Goal: Contribute content: Add original content to the website for others to see

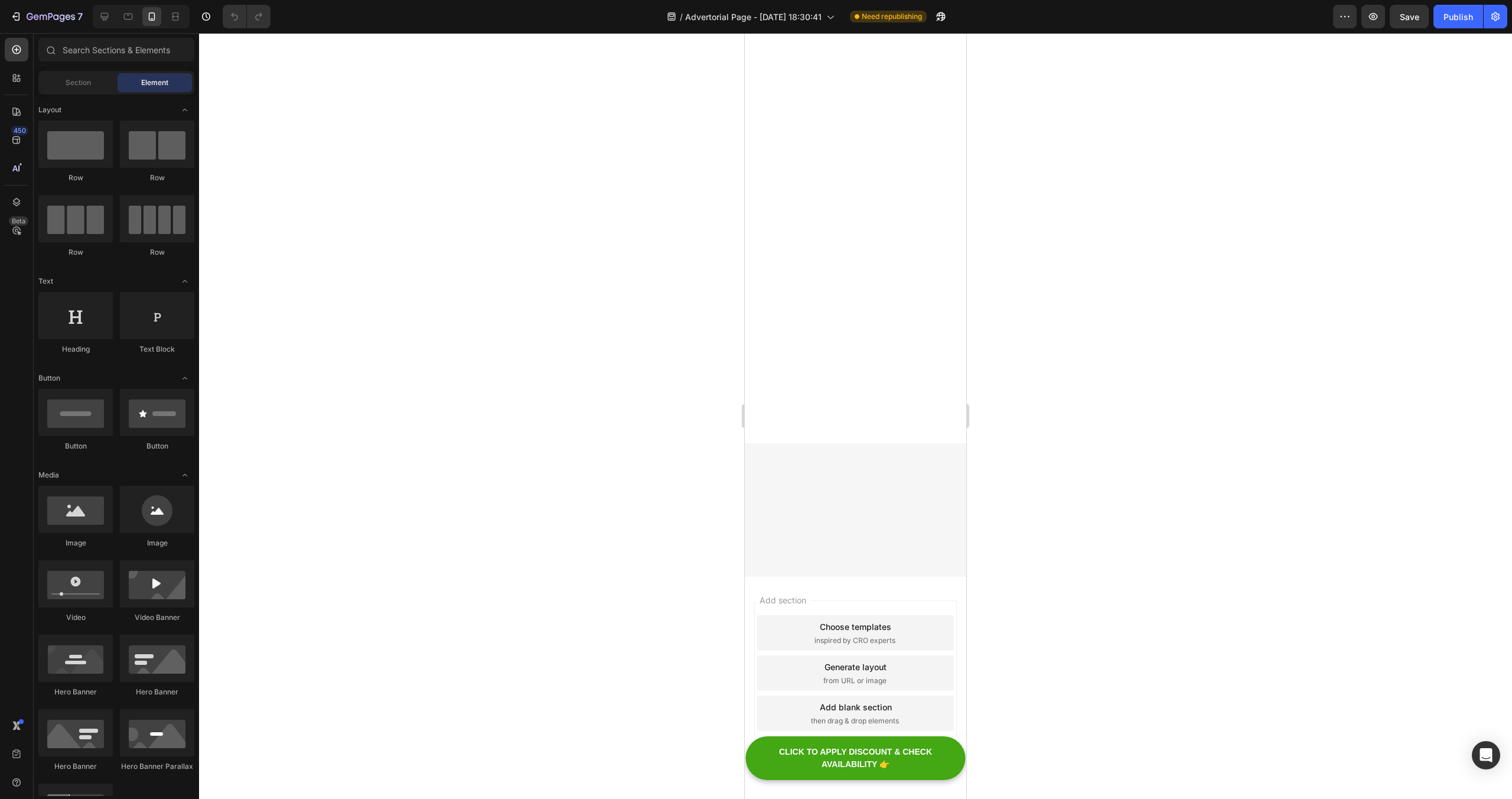
scroll to position [4113, 0]
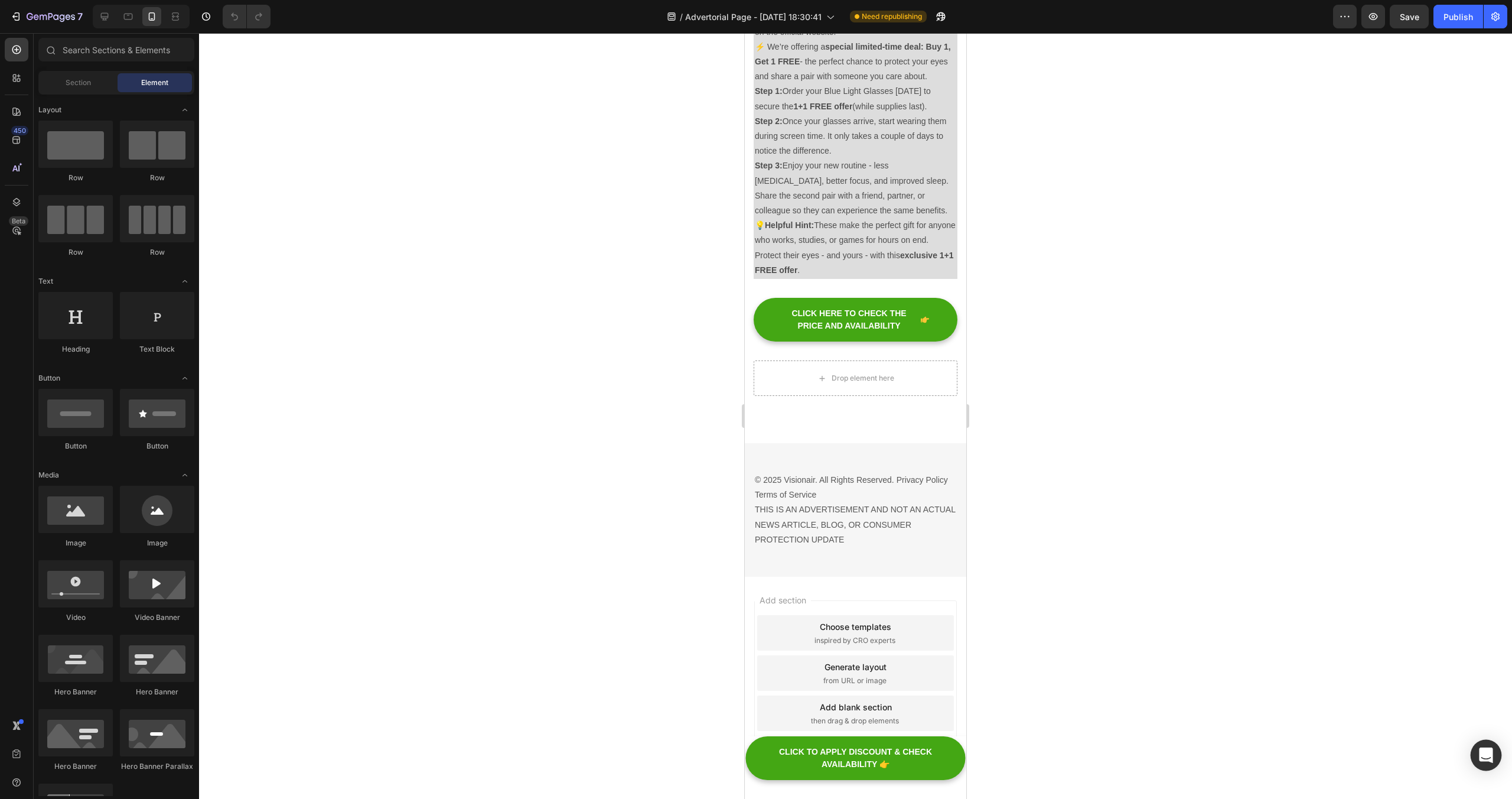
click at [1489, 760] on icon "Open Intercom Messenger" at bounding box center [1486, 755] width 14 height 15
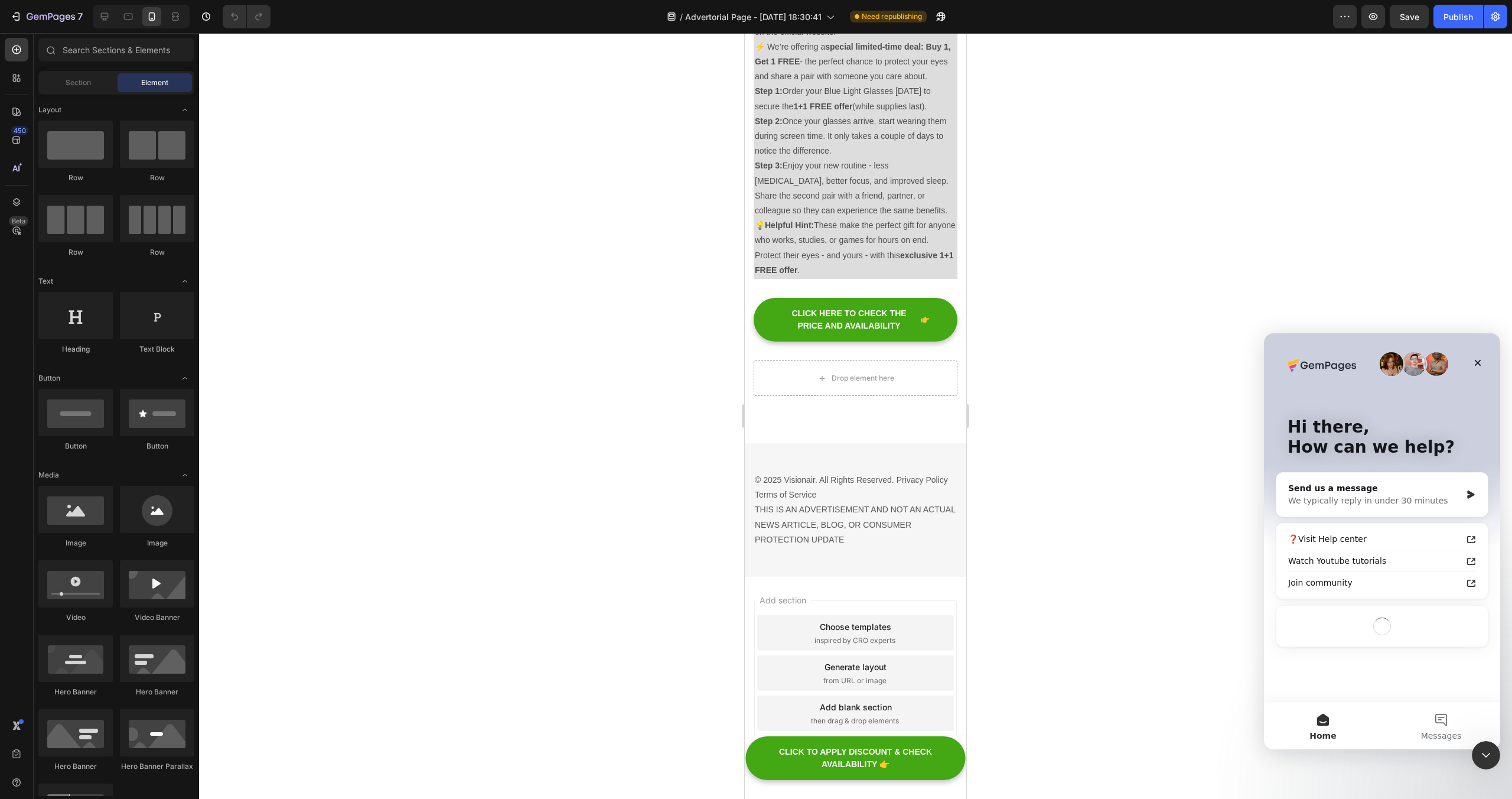
scroll to position [0, 0]
click at [1394, 500] on div "We typically reply in under 30 minutes" at bounding box center [1374, 501] width 173 height 12
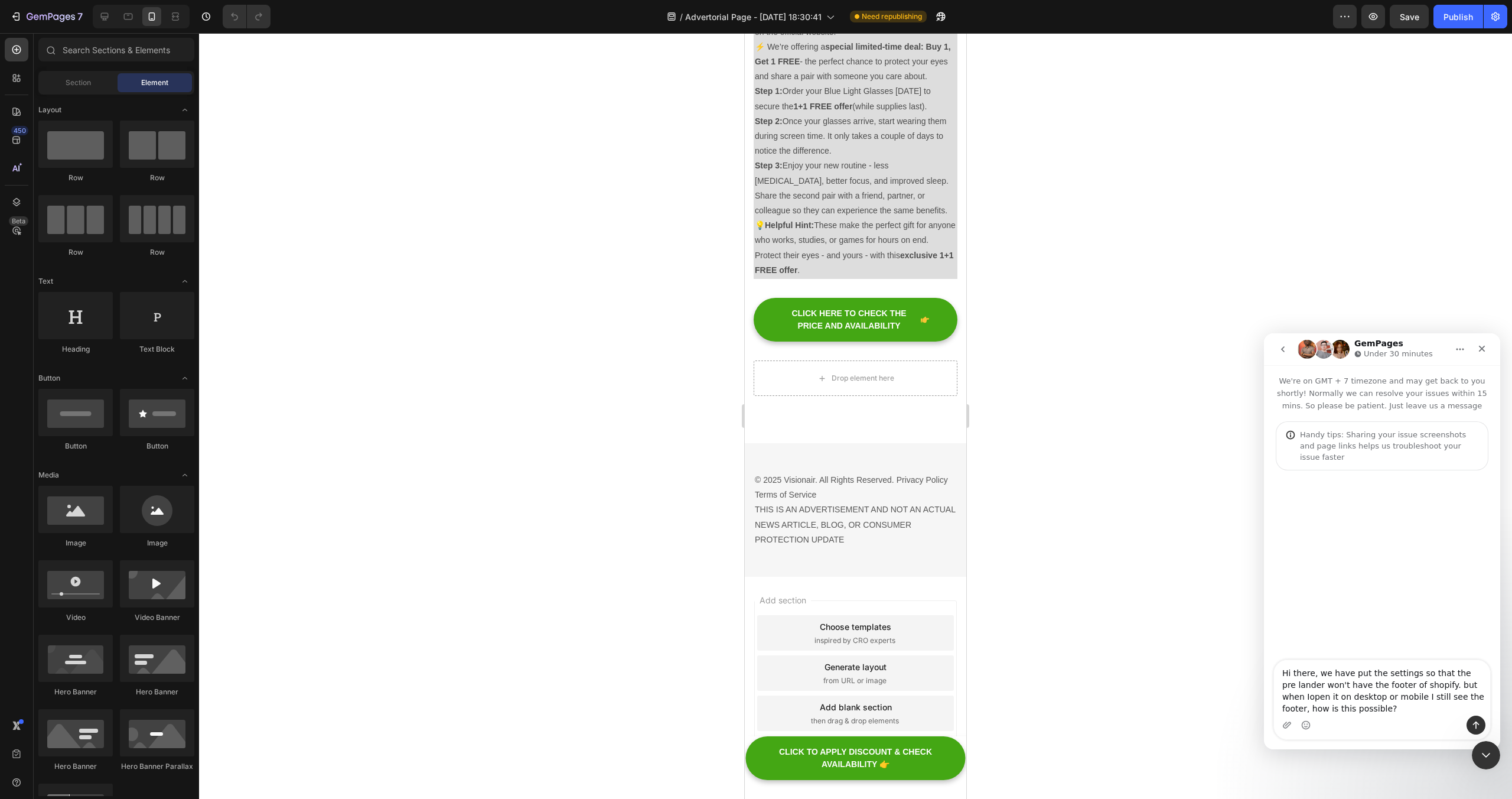
click at [1285, 694] on textarea "Hi there, we have put the settings so that the pre lander won't have the footer…" at bounding box center [1382, 688] width 216 height 56
type textarea "Hi there, we have put the settings so that the pre lander won't have the footer…"
click at [1473, 724] on icon "Send a message…" at bounding box center [1476, 725] width 10 height 10
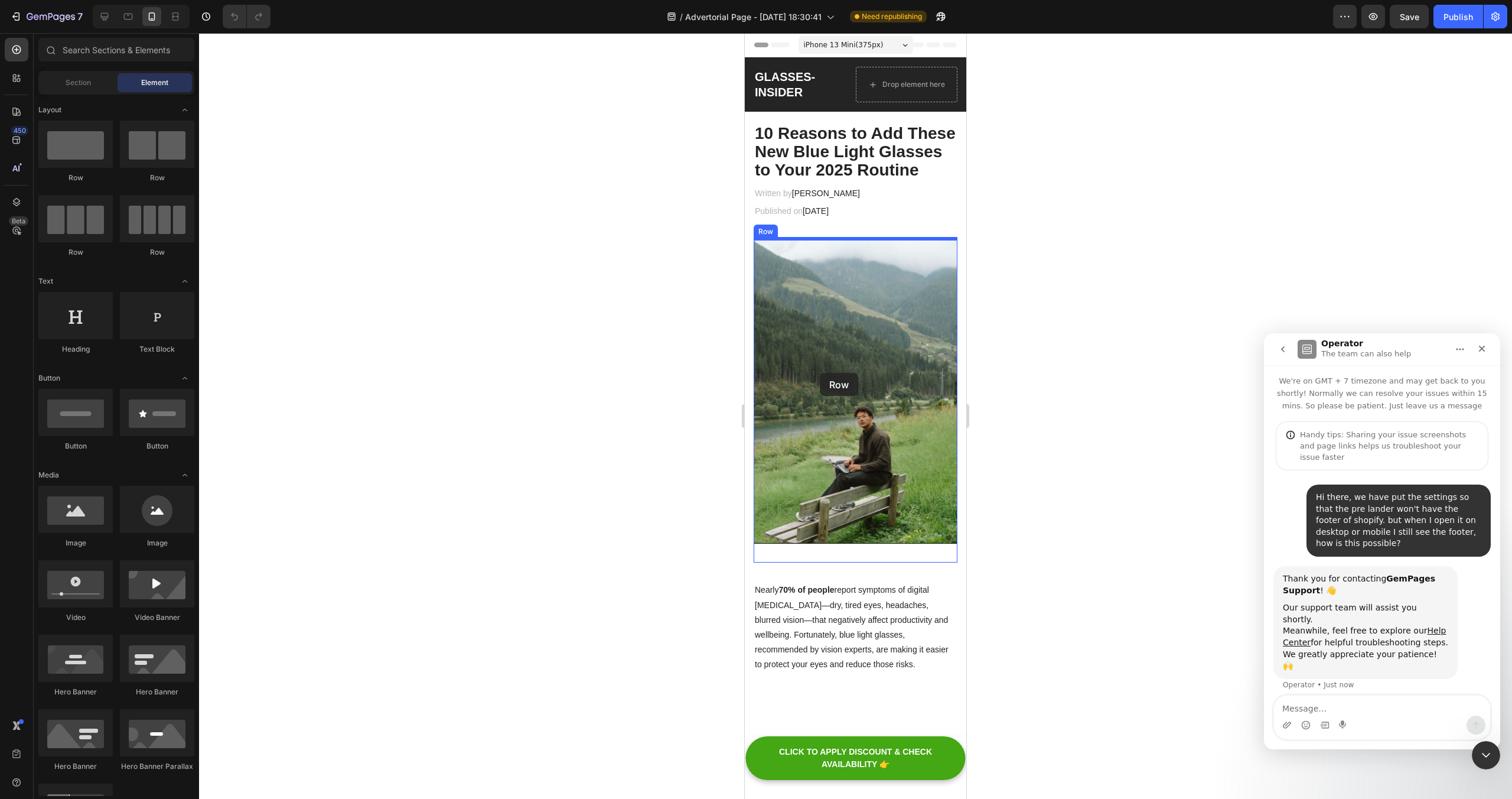
drag, startPoint x: 1052, startPoint y: 260, endPoint x: 820, endPoint y: 373, distance: 258.1
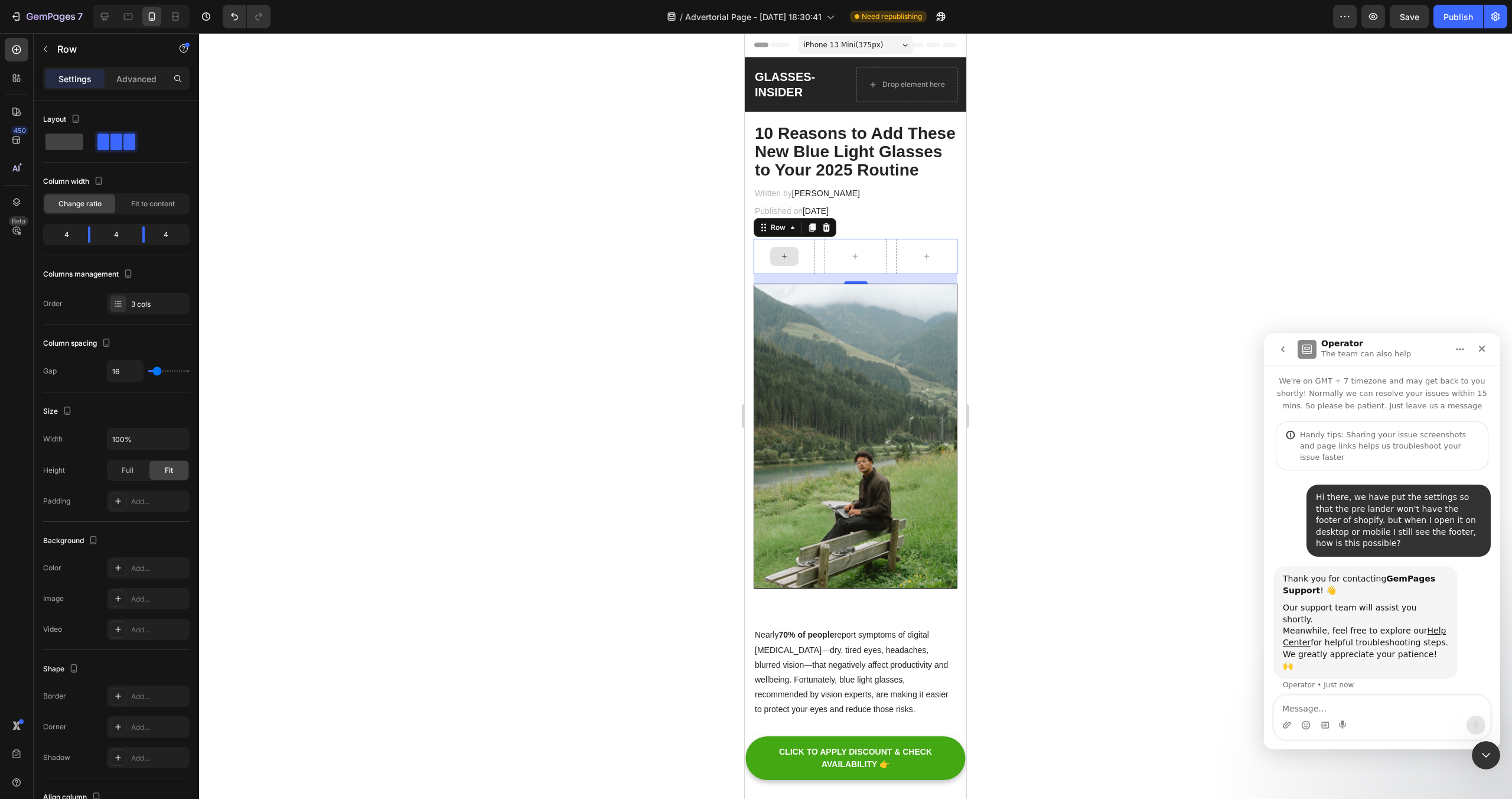
click at [790, 257] on div at bounding box center [784, 256] width 29 height 19
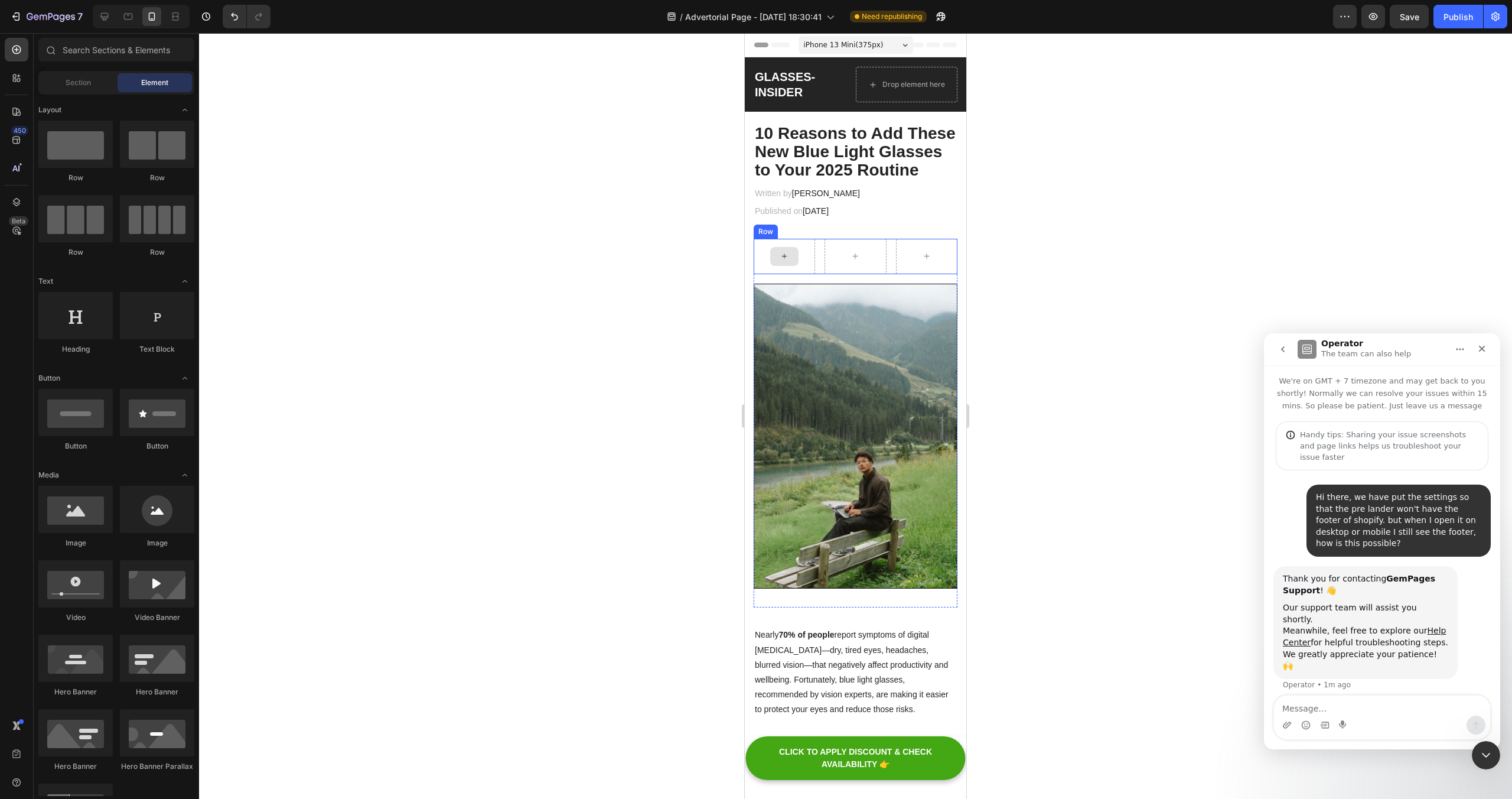
click at [792, 252] on div at bounding box center [784, 256] width 29 height 19
click at [784, 254] on icon at bounding box center [784, 256] width 10 height 10
drag, startPoint x: 824, startPoint y: 548, endPoint x: 777, endPoint y: 254, distance: 297.7
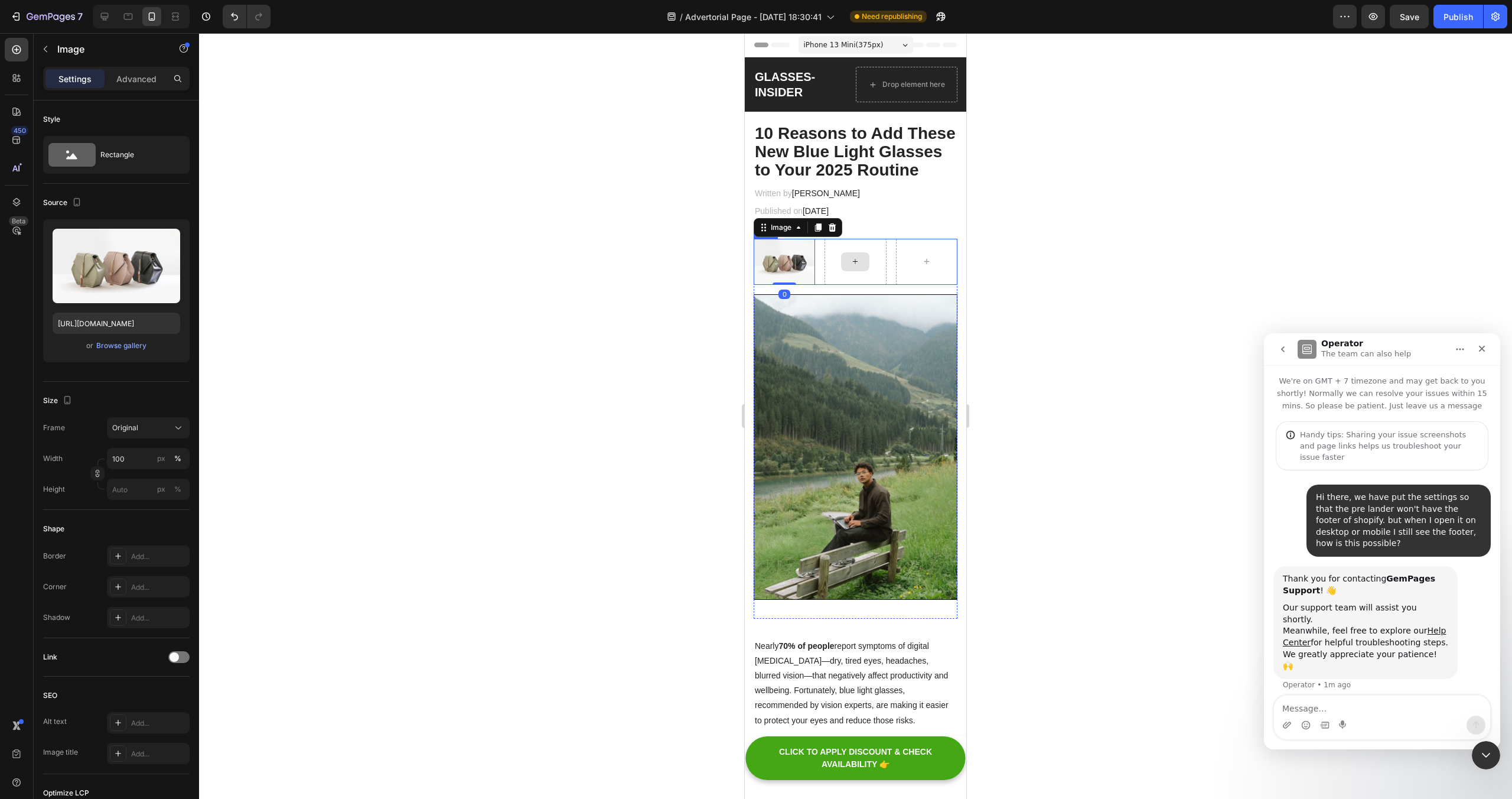
click at [867, 254] on div at bounding box center [855, 261] width 29 height 19
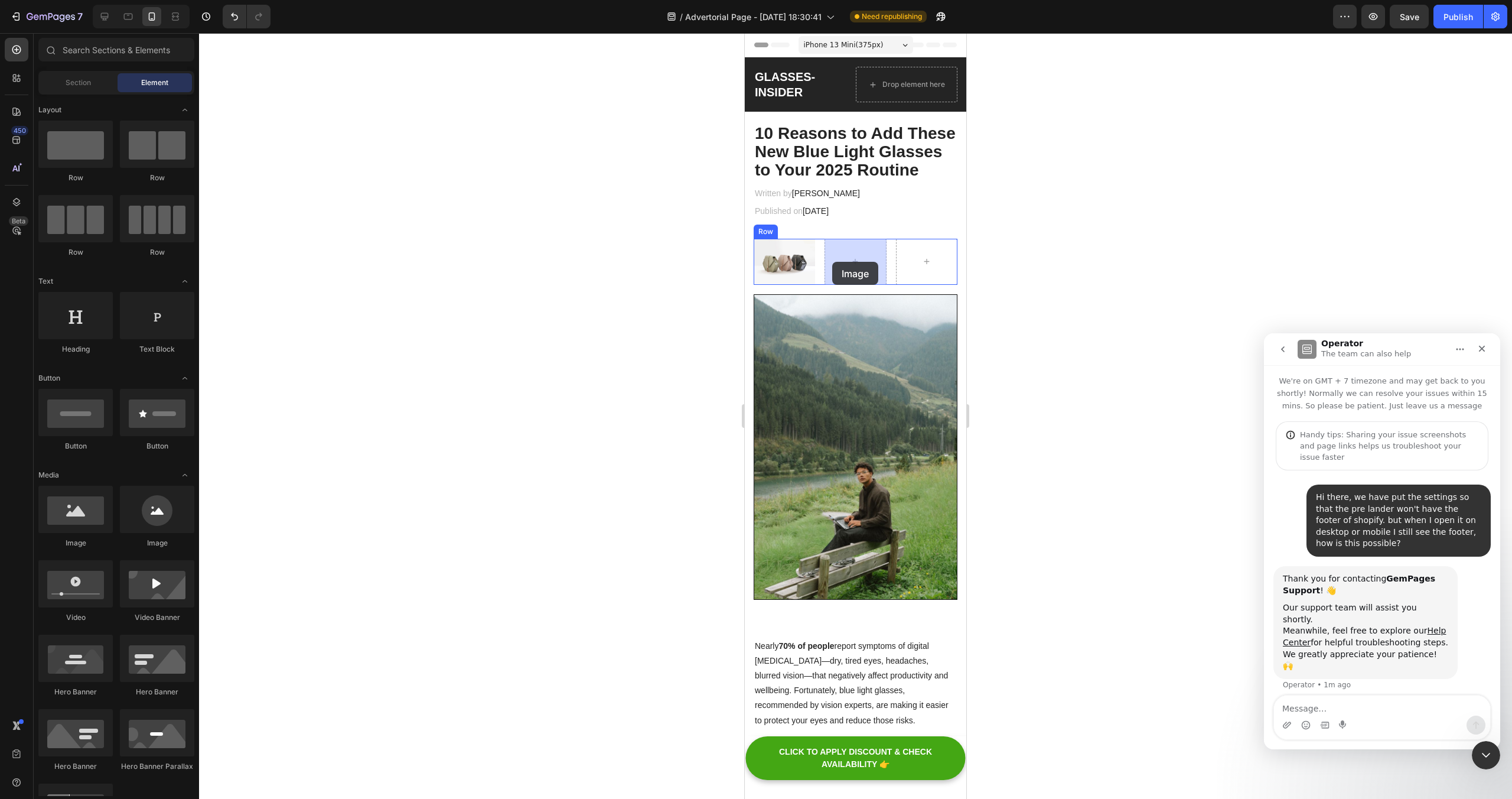
drag, startPoint x: 811, startPoint y: 531, endPoint x: 826, endPoint y: 265, distance: 266.4
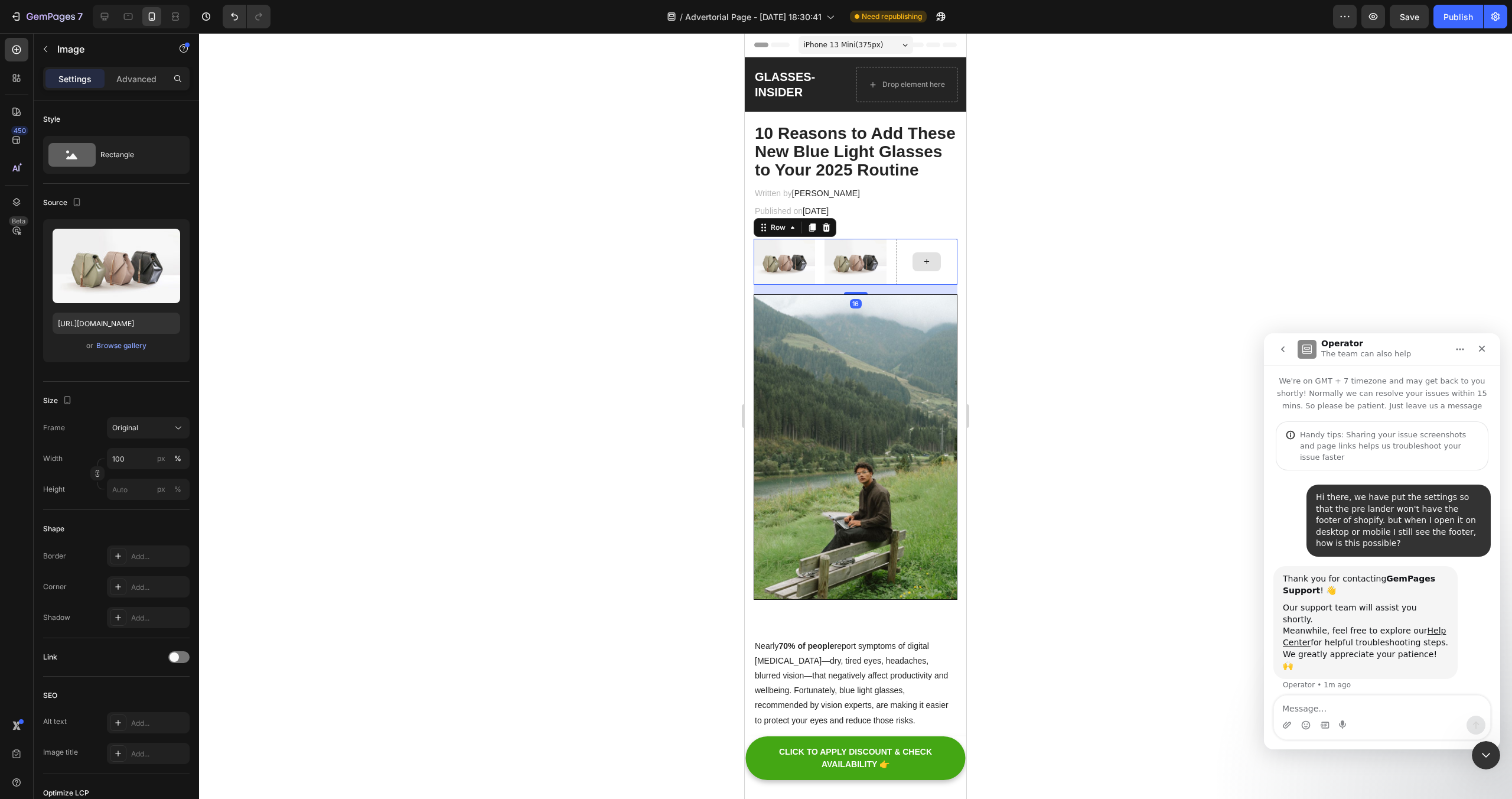
drag, startPoint x: 944, startPoint y: 262, endPoint x: 900, endPoint y: 272, distance: 45.1
click at [944, 262] on div at bounding box center [926, 261] width 61 height 46
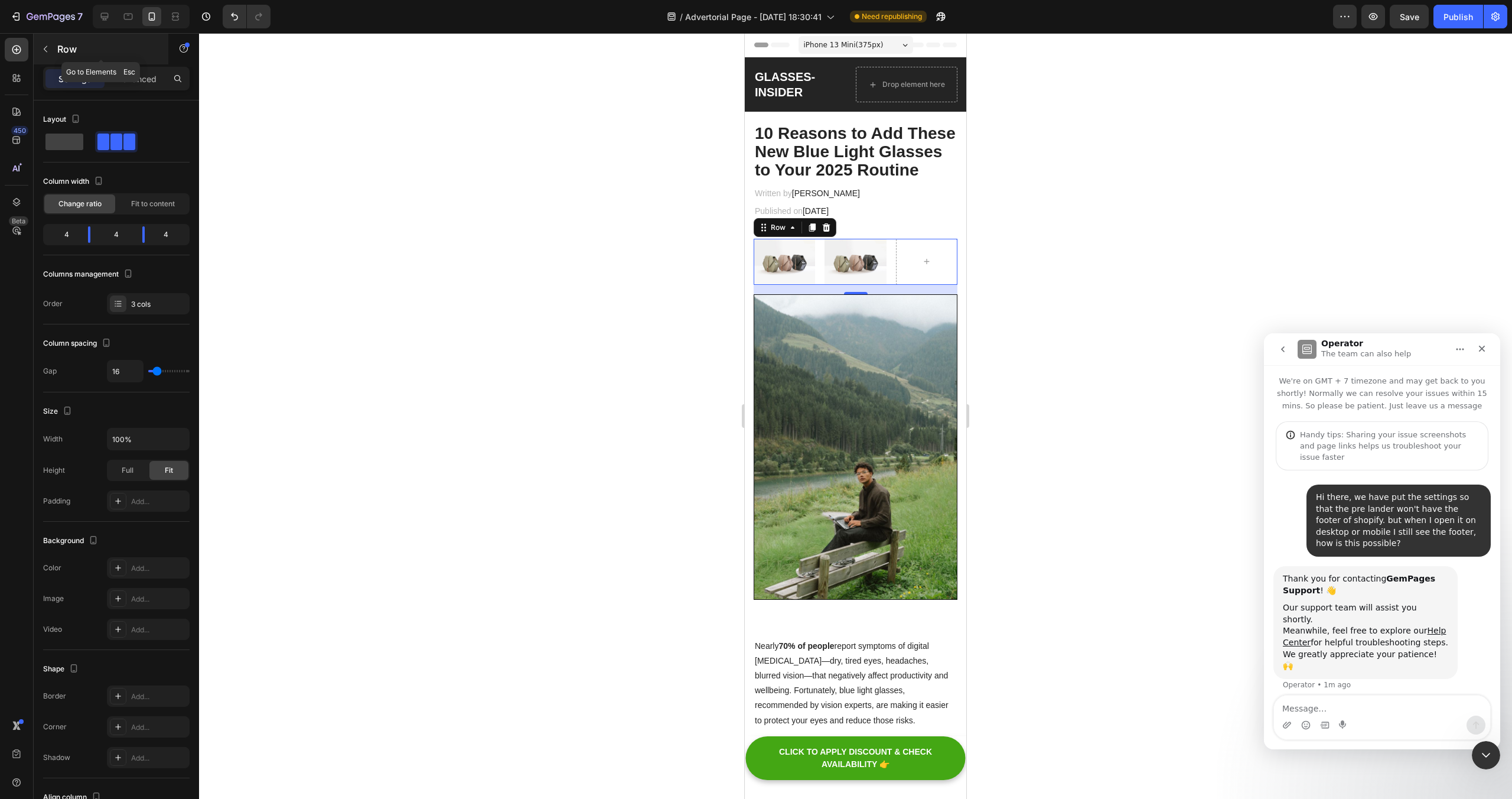
click at [47, 47] on icon "button" at bounding box center [45, 49] width 10 height 10
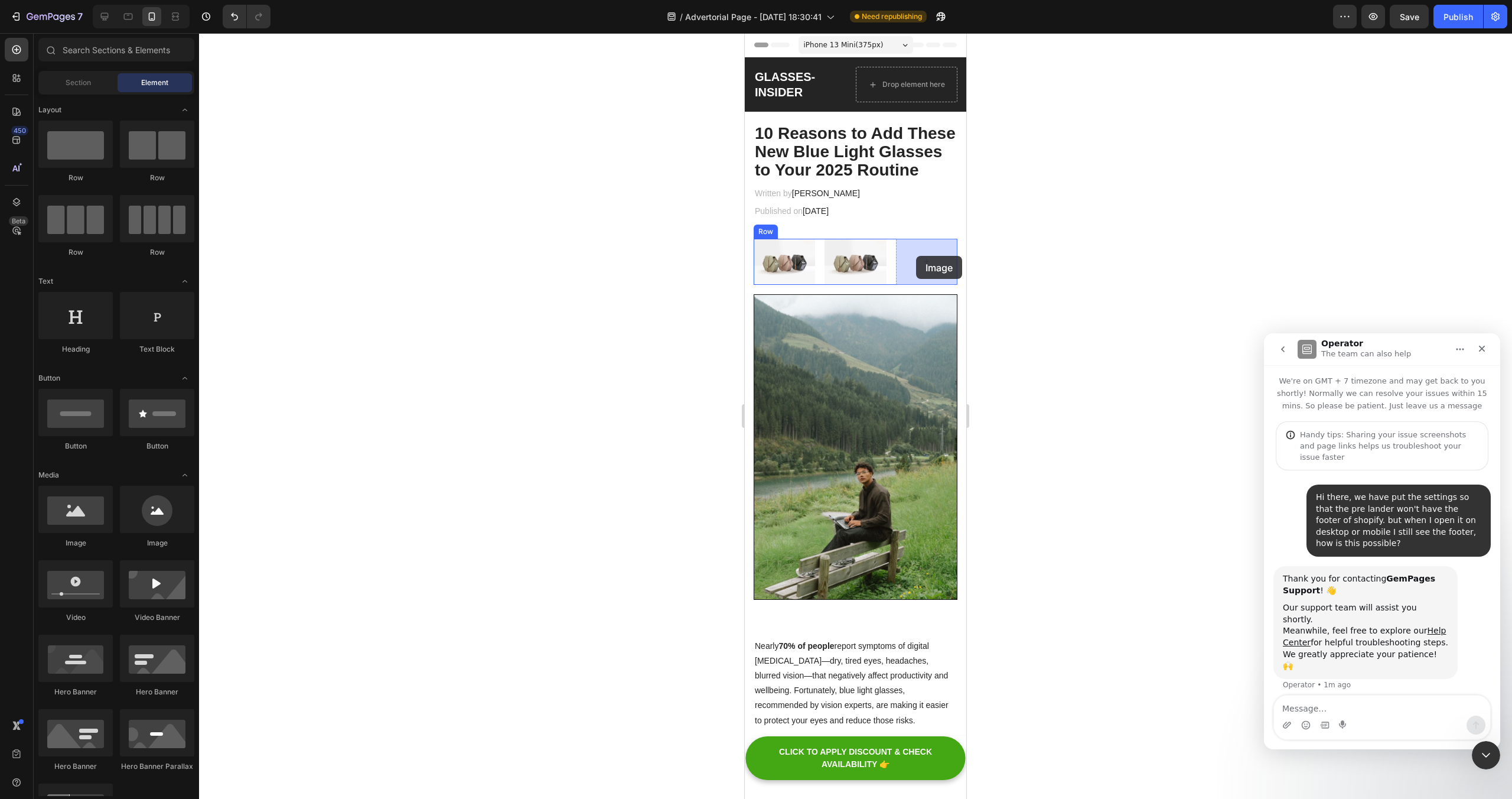
drag, startPoint x: 835, startPoint y: 547, endPoint x: 916, endPoint y: 256, distance: 302.1
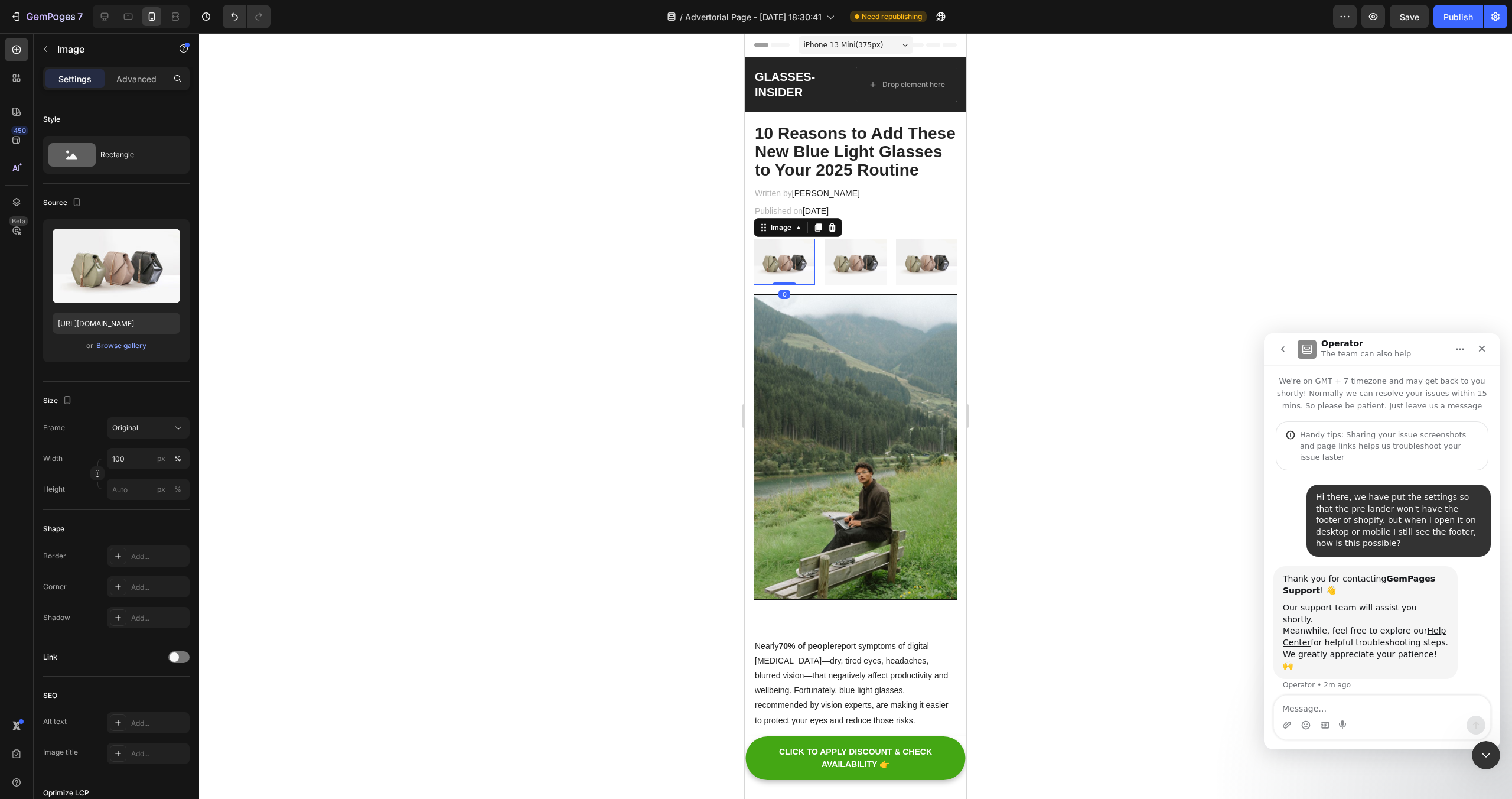
click at [797, 256] on img at bounding box center [784, 261] width 61 height 46
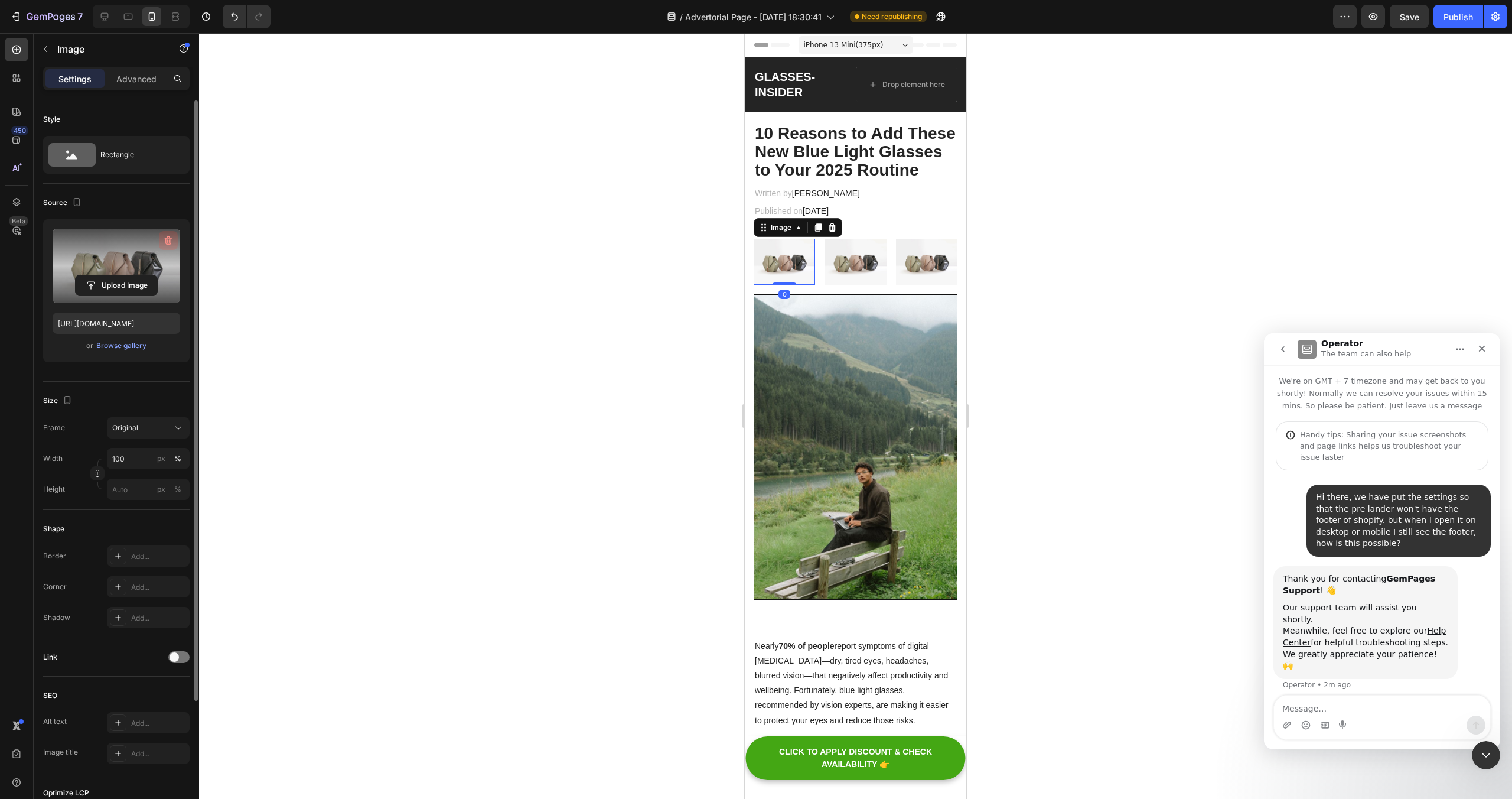
click at [173, 241] on icon "button" at bounding box center [168, 241] width 12 height 12
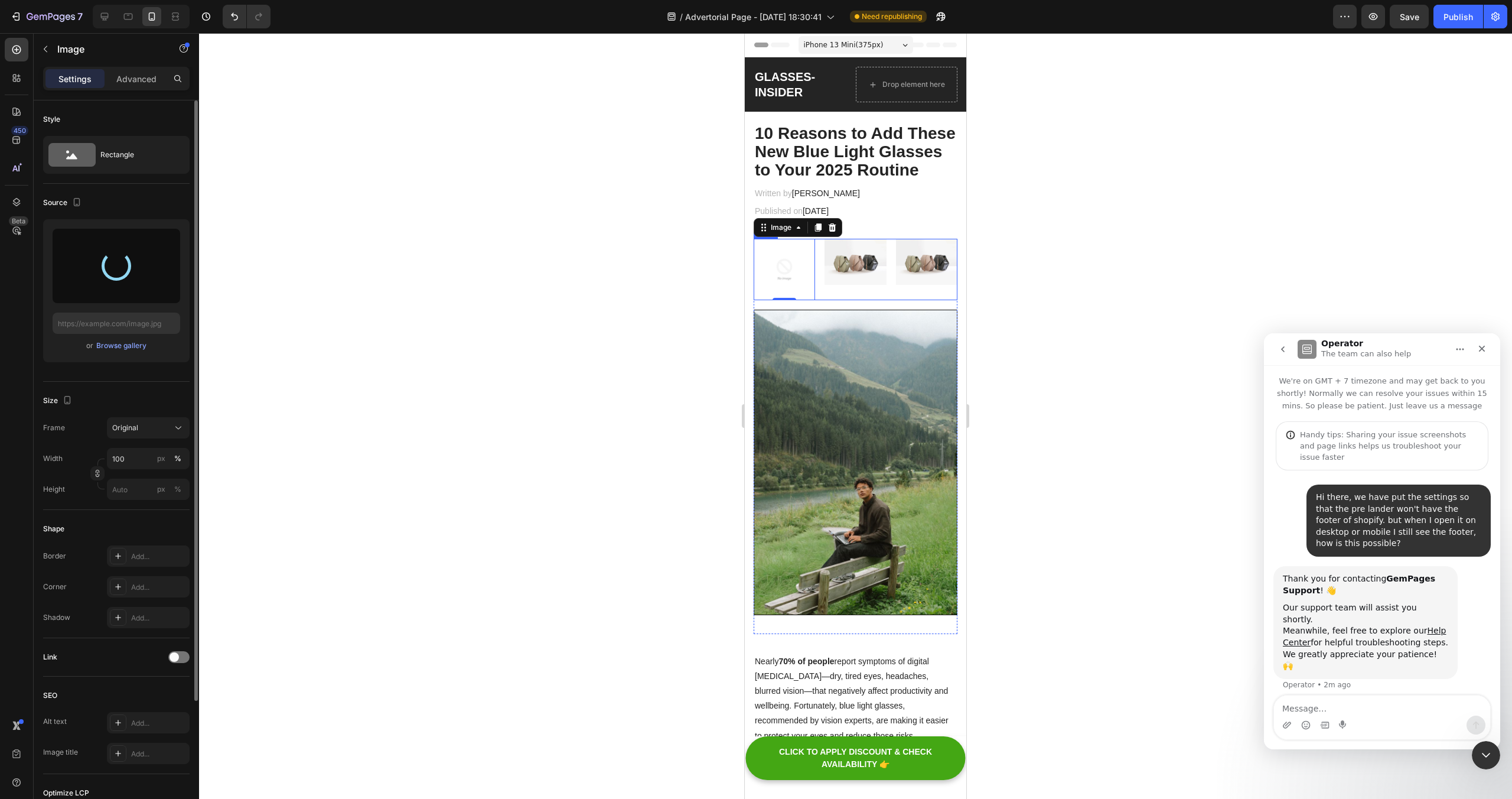
type input "[URL][DOMAIN_NAME]"
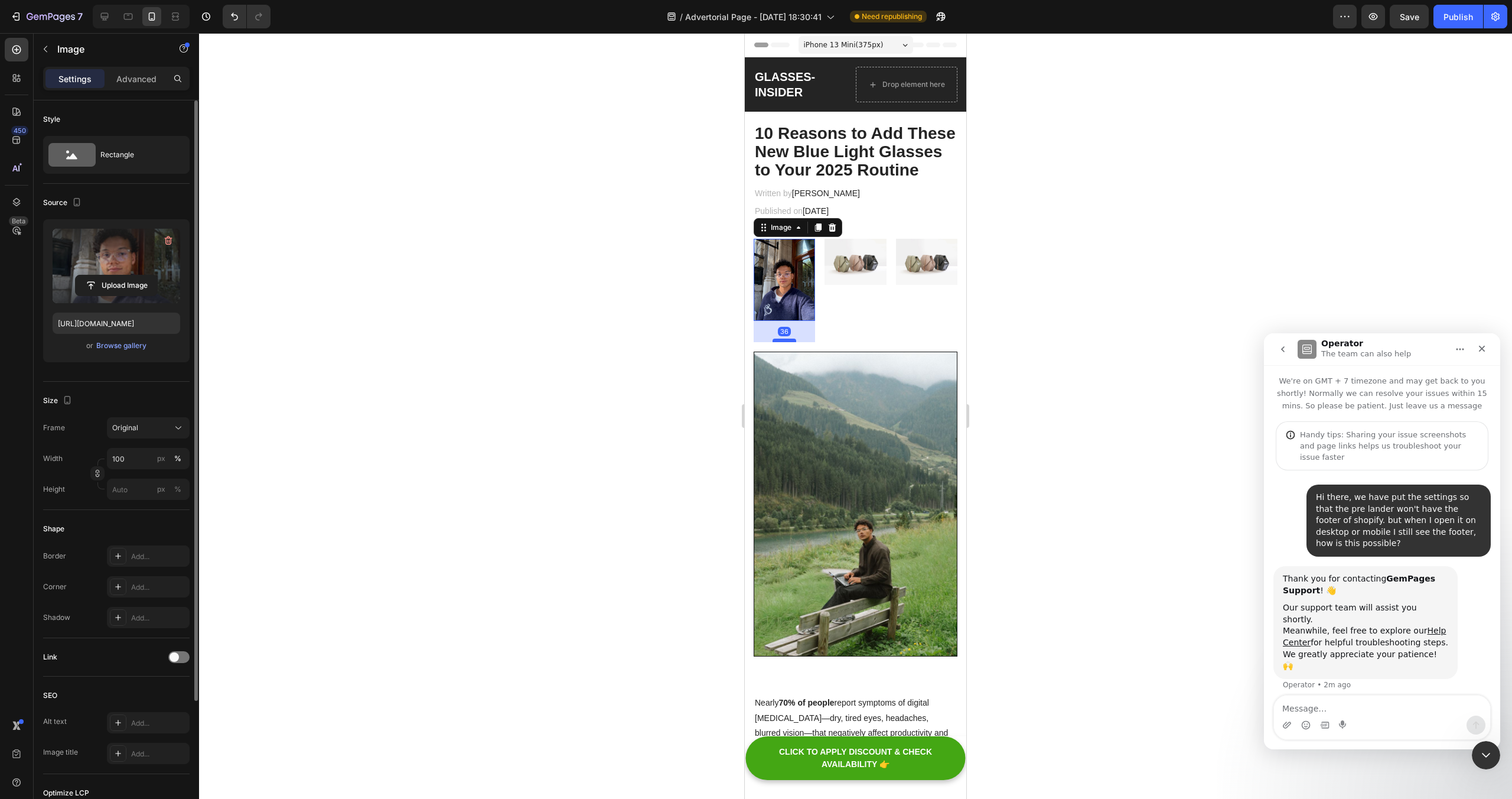
drag, startPoint x: 793, startPoint y: 319, endPoint x: 793, endPoint y: 358, distance: 39.0
click at [793, 343] on div at bounding box center [784, 340] width 23 height 4
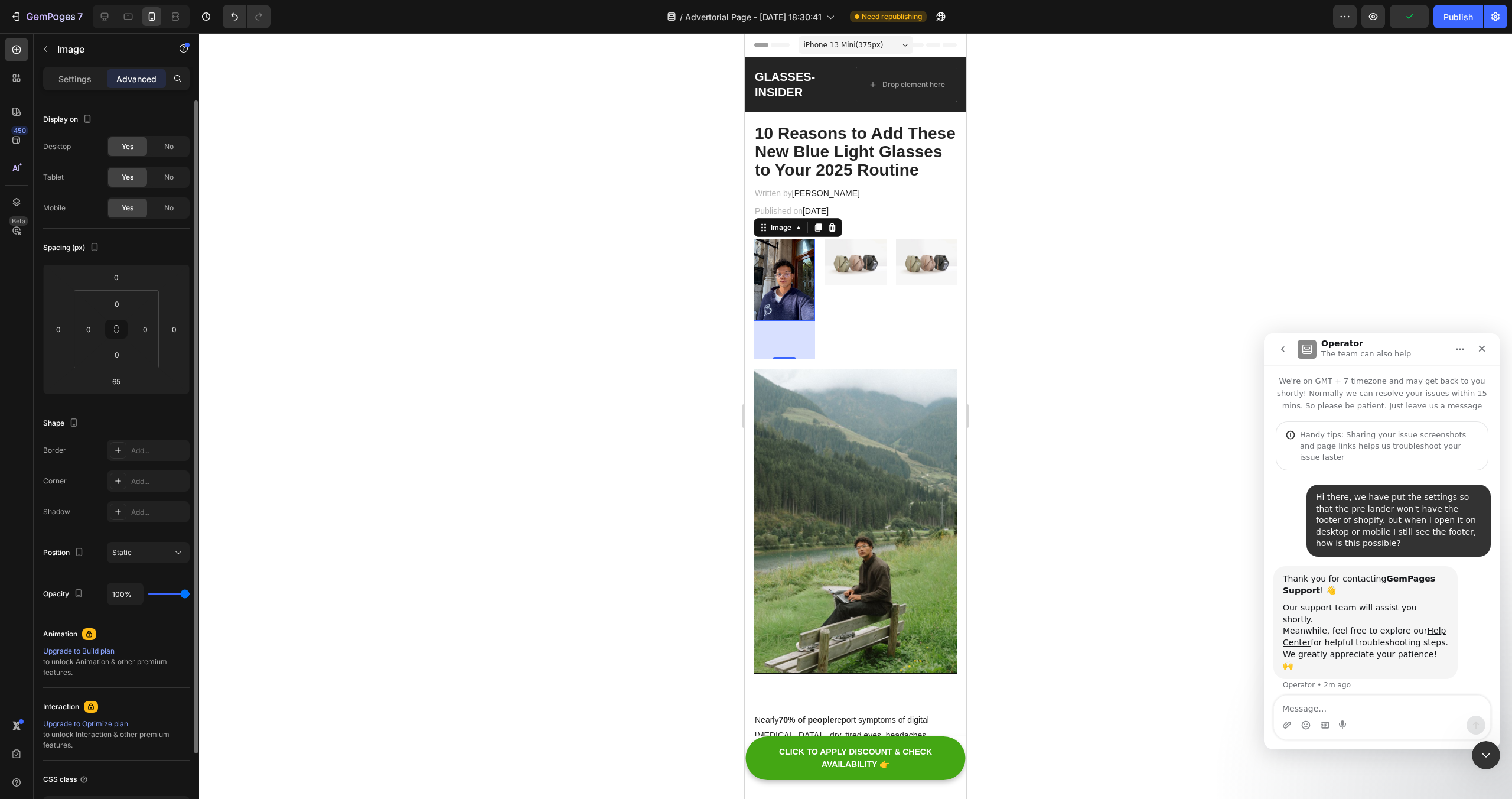
click at [1069, 282] on div at bounding box center [855, 416] width 1313 height 766
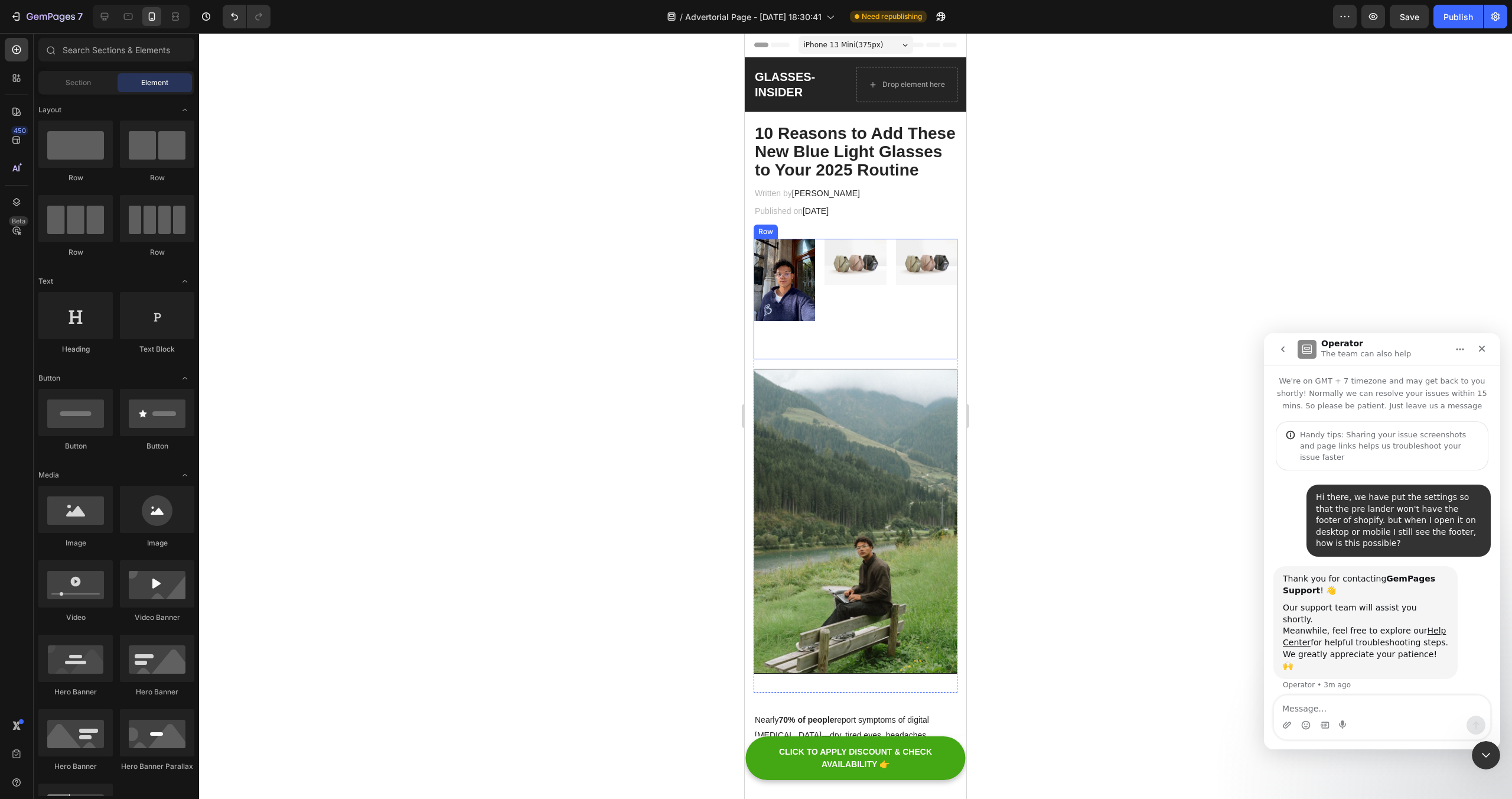
click at [920, 307] on div "Image" at bounding box center [926, 299] width 61 height 121
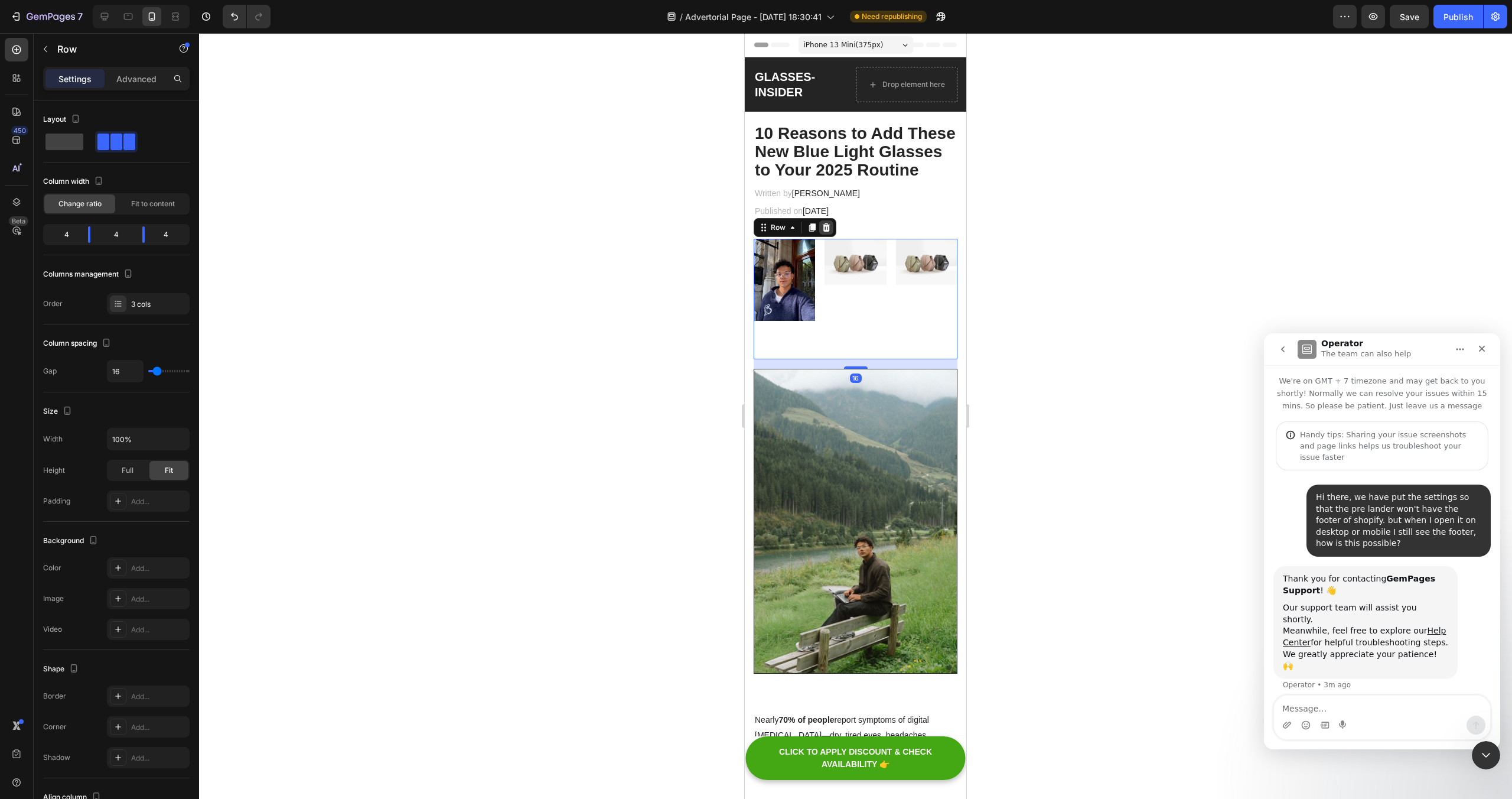
click at [822, 224] on icon at bounding box center [827, 227] width 10 height 10
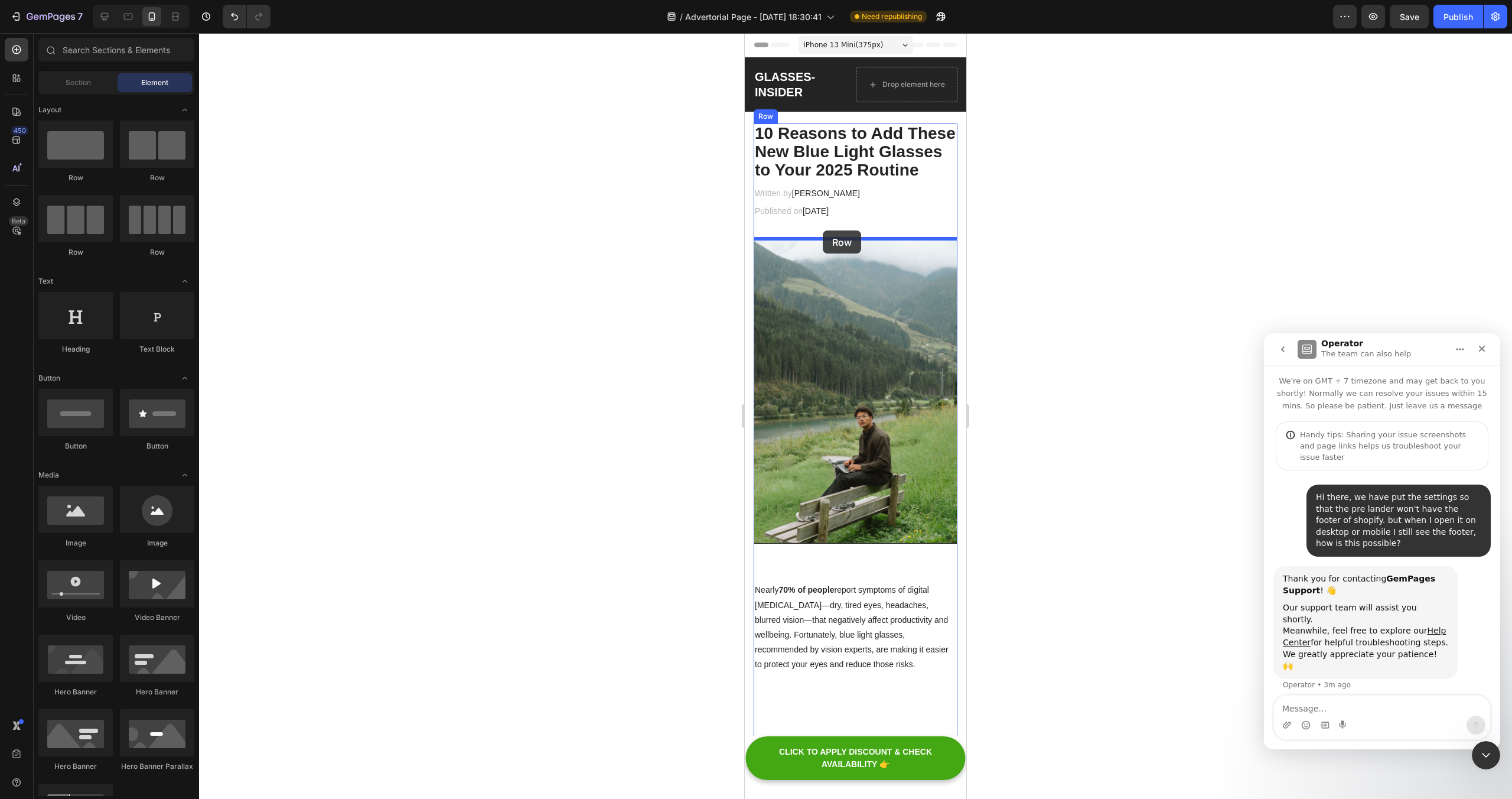
drag, startPoint x: 897, startPoint y: 186, endPoint x: 823, endPoint y: 230, distance: 86.1
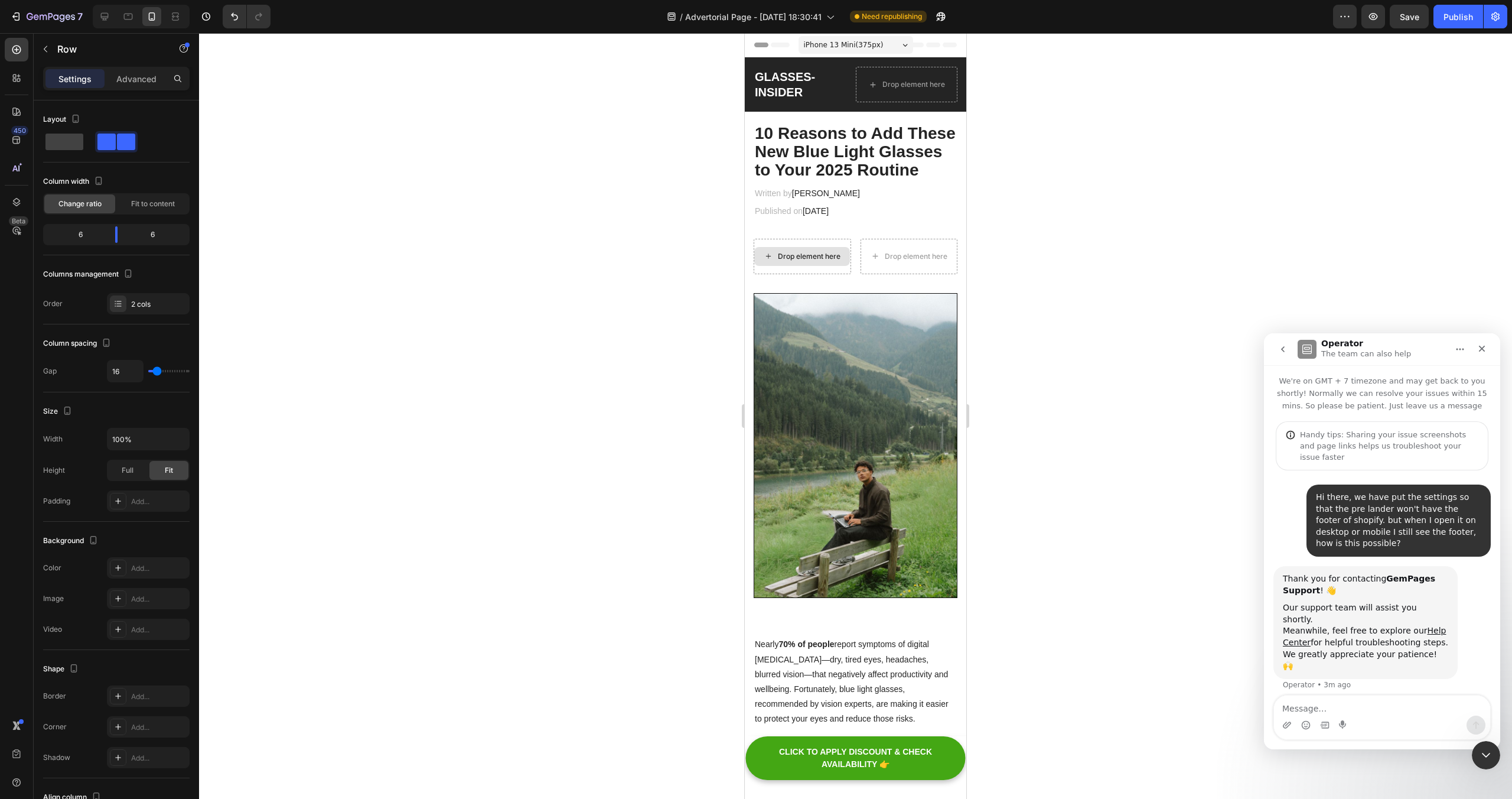
click at [814, 260] on div "Drop element here" at bounding box center [809, 257] width 63 height 10
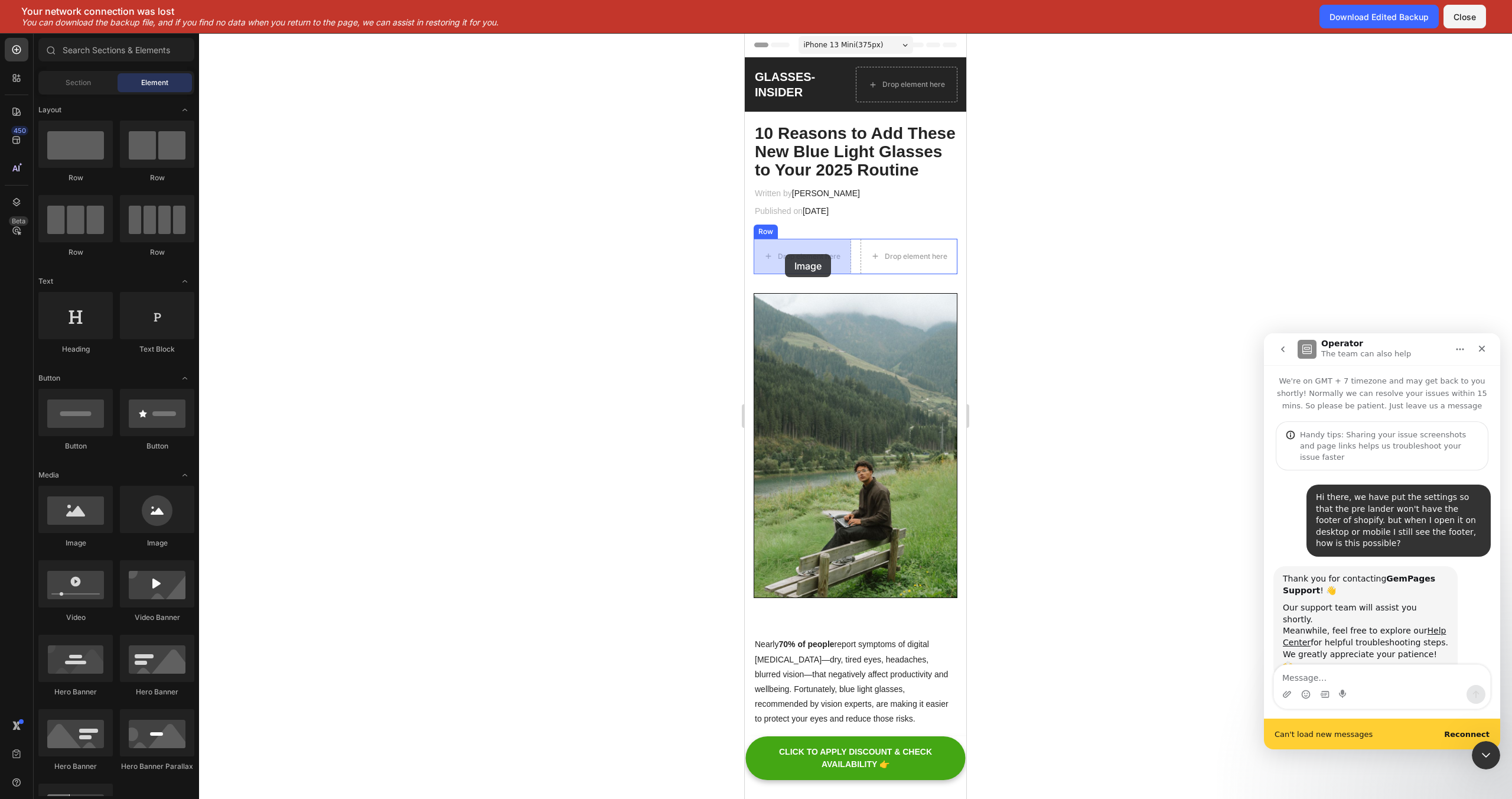
drag, startPoint x: 819, startPoint y: 558, endPoint x: 761, endPoint y: 255, distance: 308.5
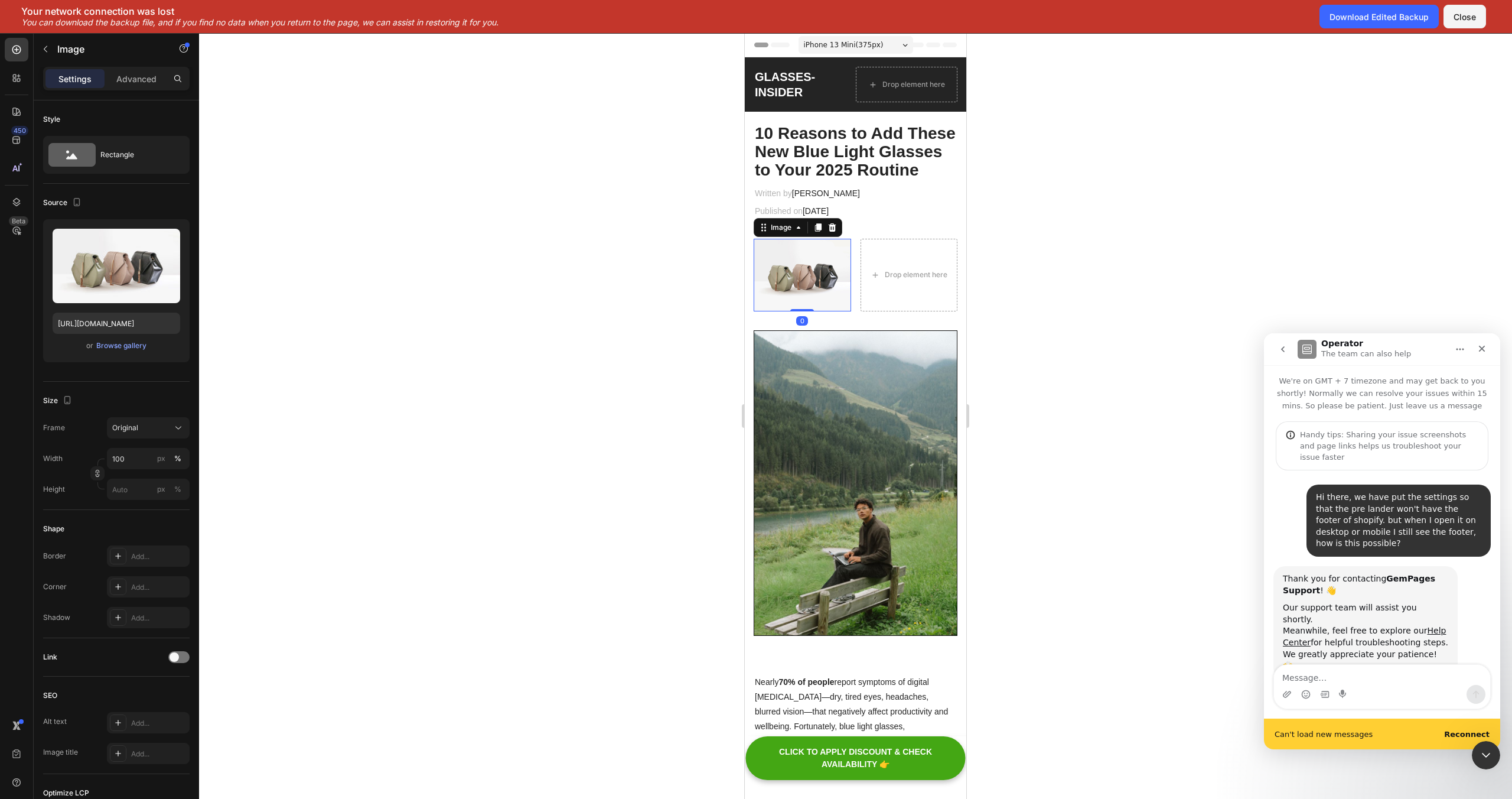
scroll to position [5, 0]
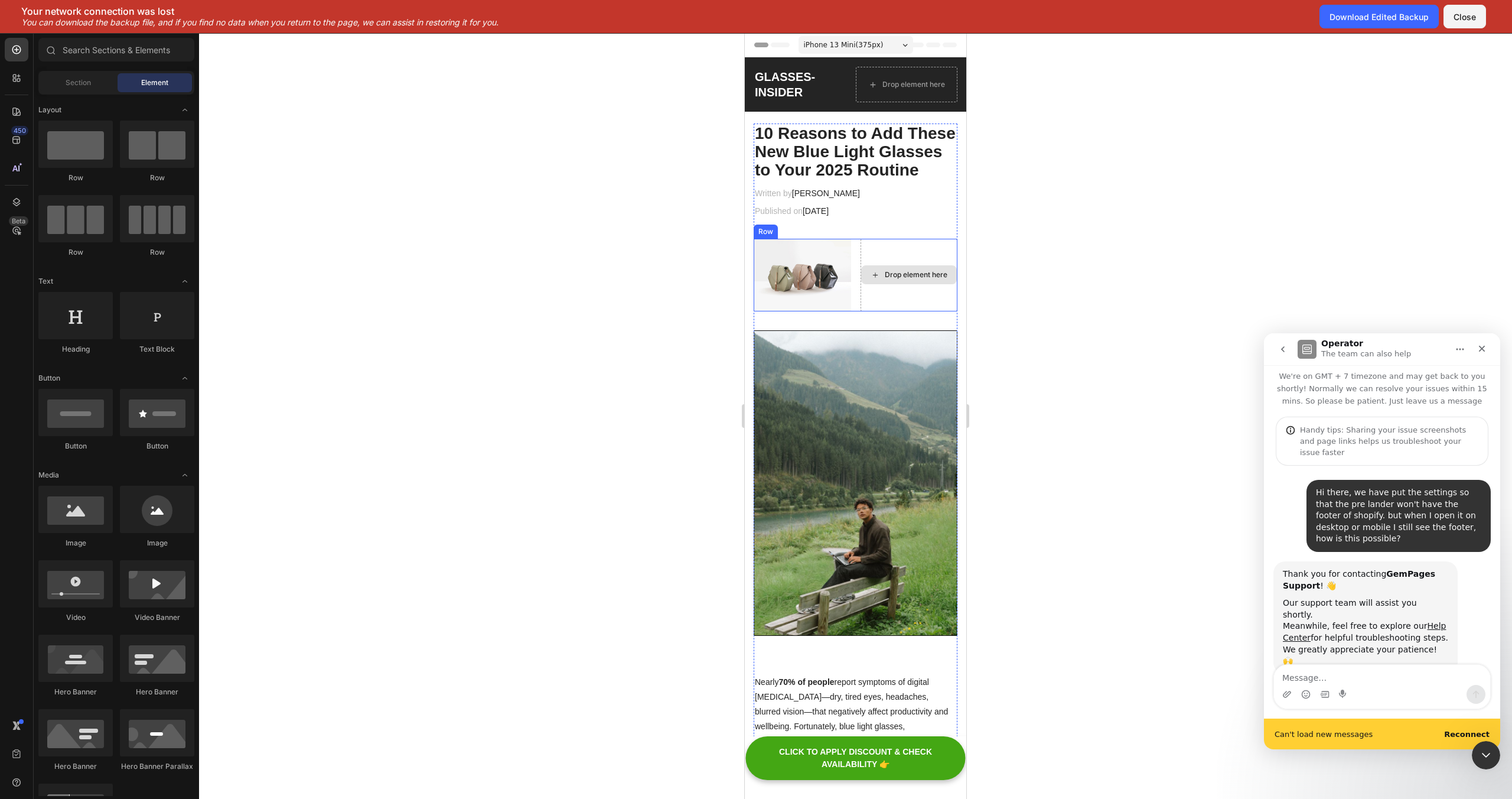
click at [897, 279] on div "Drop element here" at bounding box center [915, 275] width 63 height 10
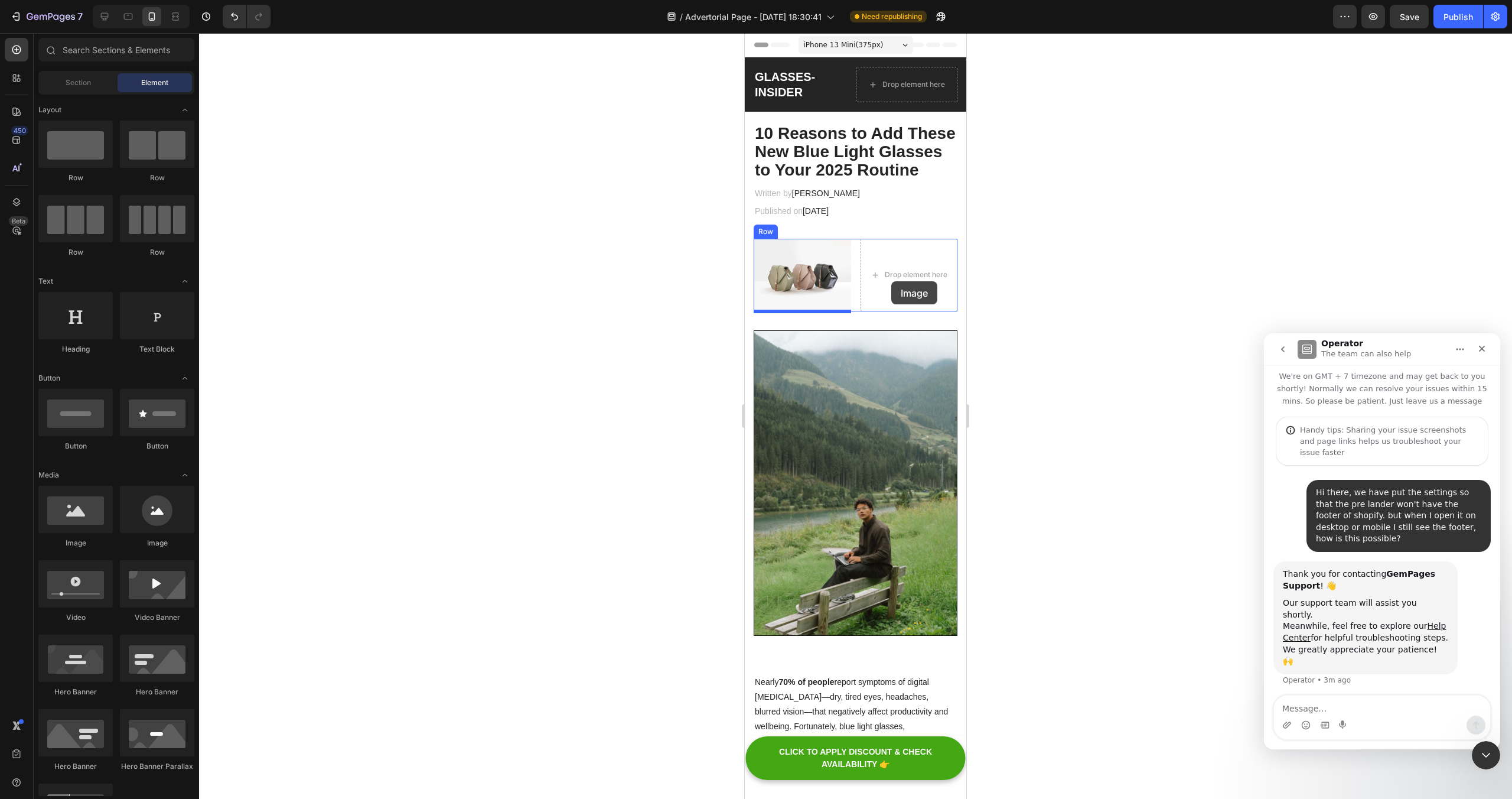
scroll to position [0, 0]
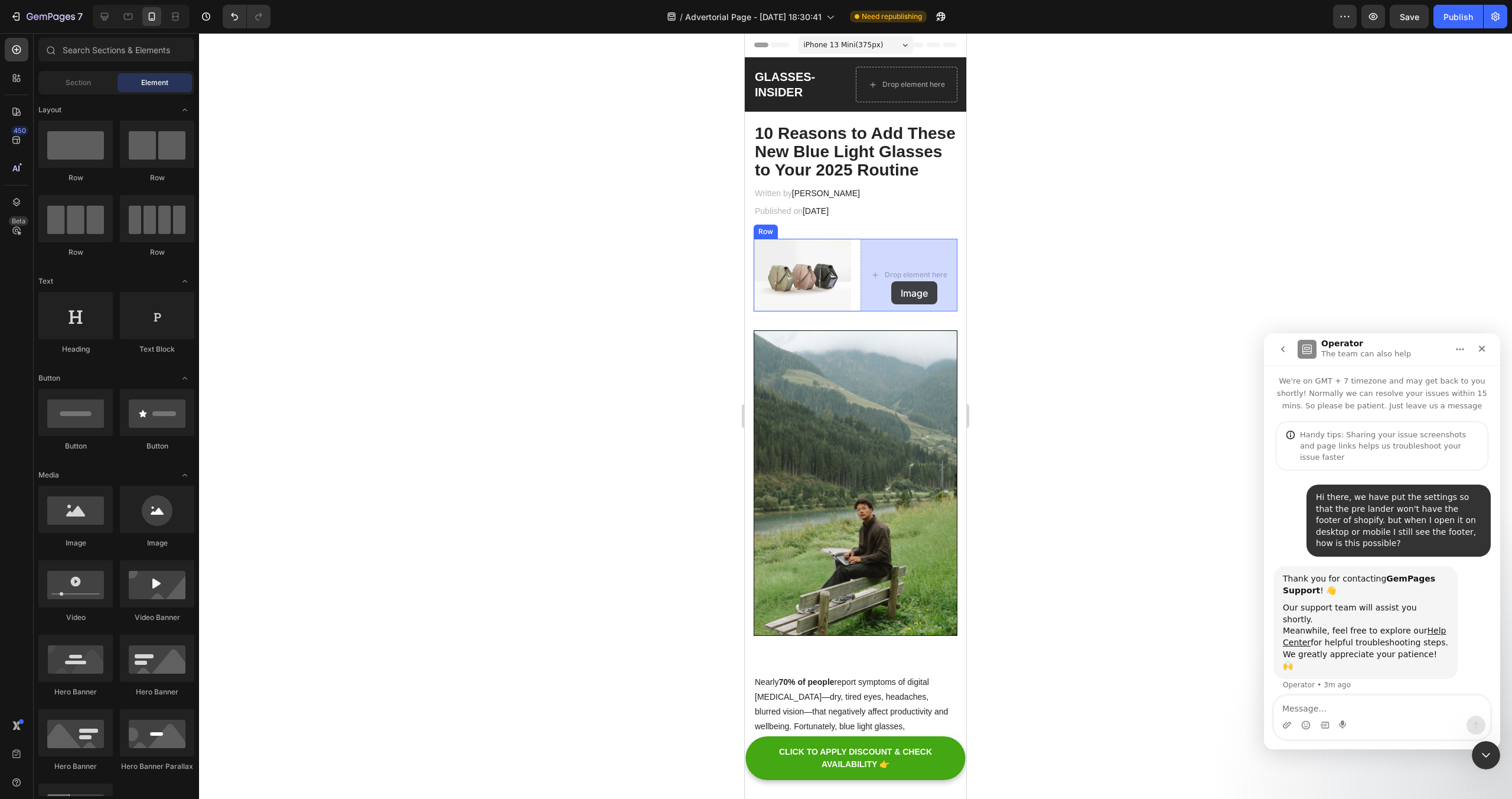
drag, startPoint x: 805, startPoint y: 542, endPoint x: 896, endPoint y: 279, distance: 278.3
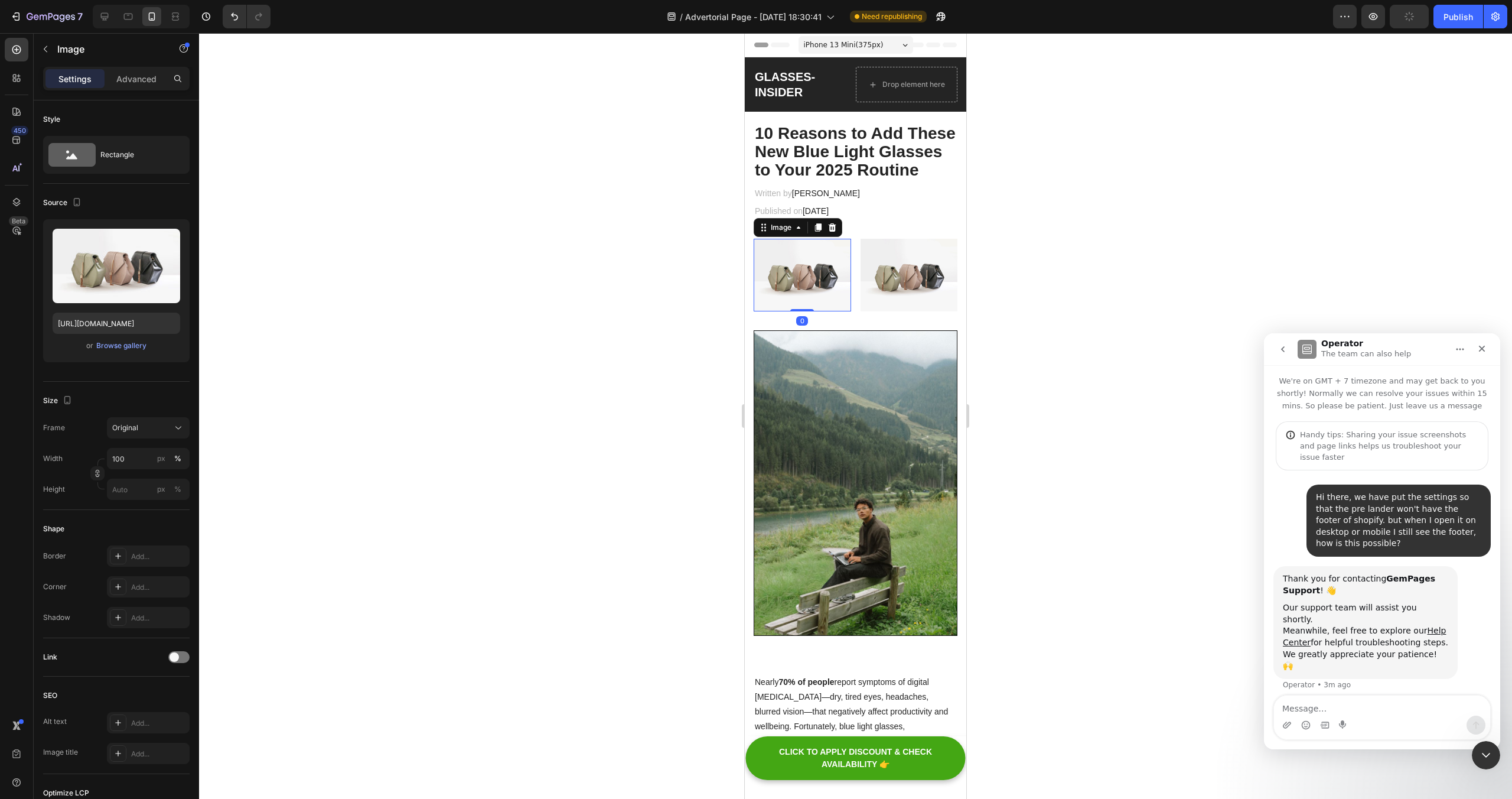
click at [786, 286] on img at bounding box center [802, 275] width 97 height 72
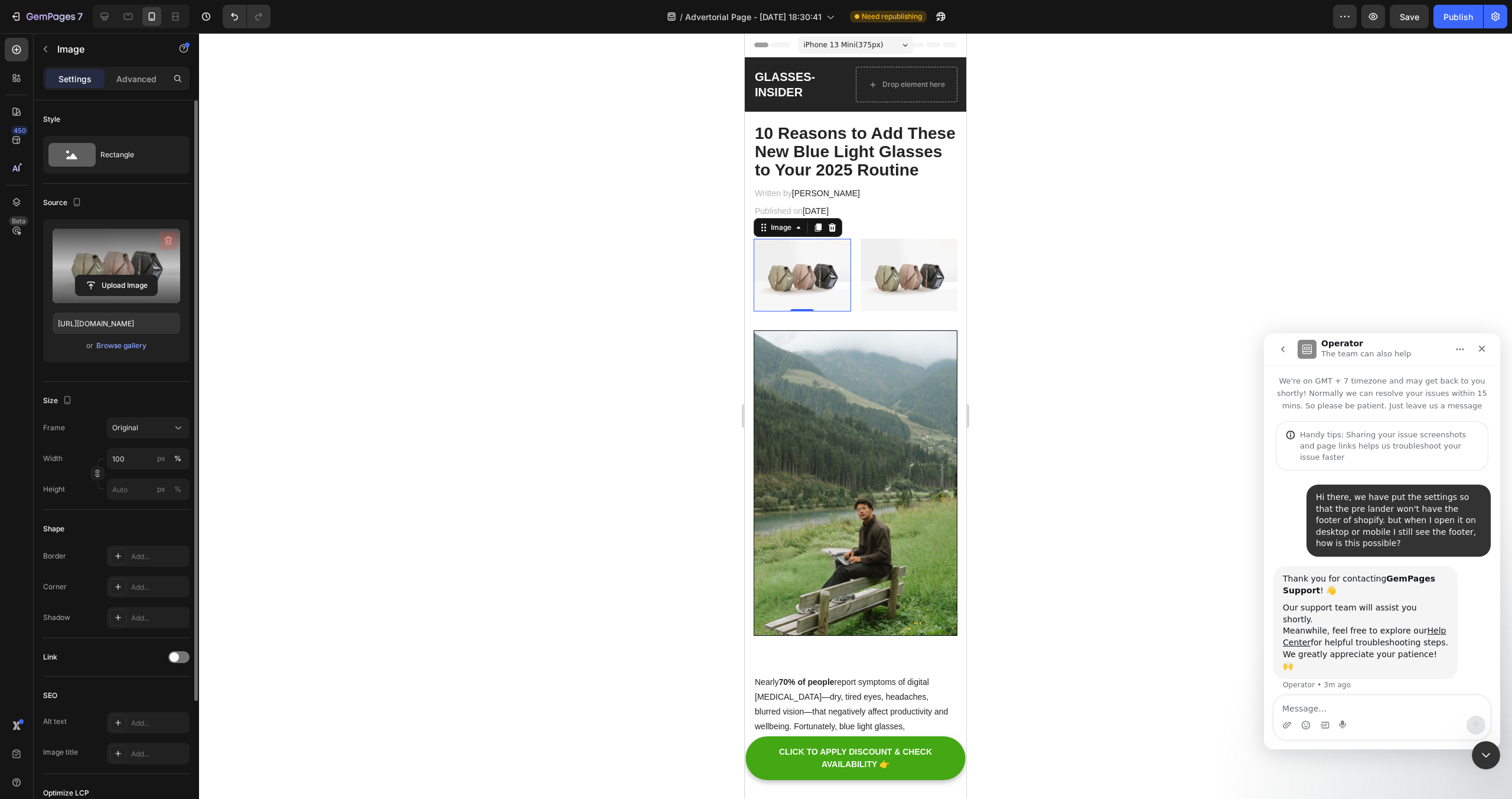
click at [164, 239] on icon "button" at bounding box center [168, 241] width 12 height 12
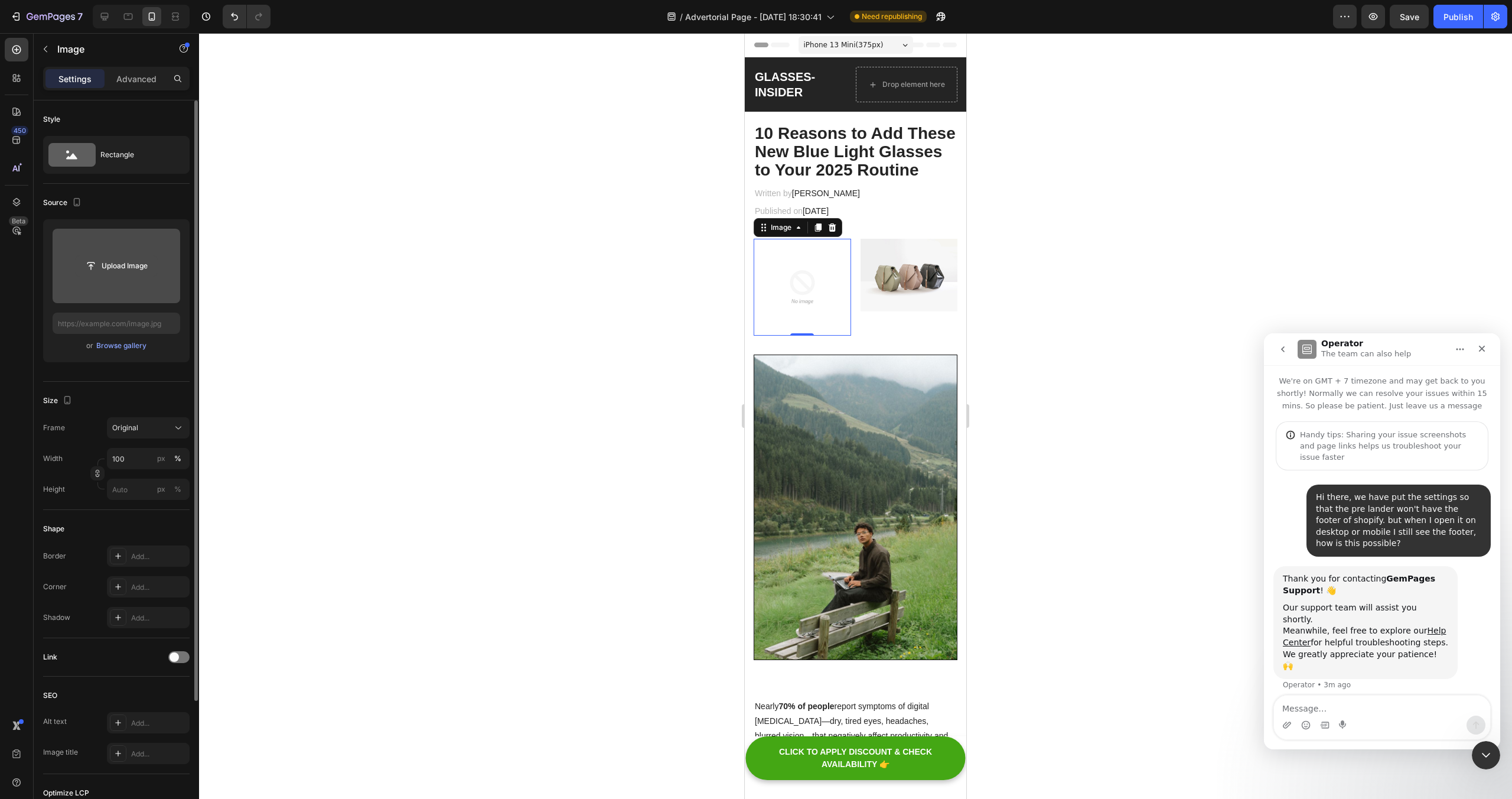
click at [112, 261] on input "file" at bounding box center [116, 266] width 81 height 20
type input "[URL][DOMAIN_NAME]"
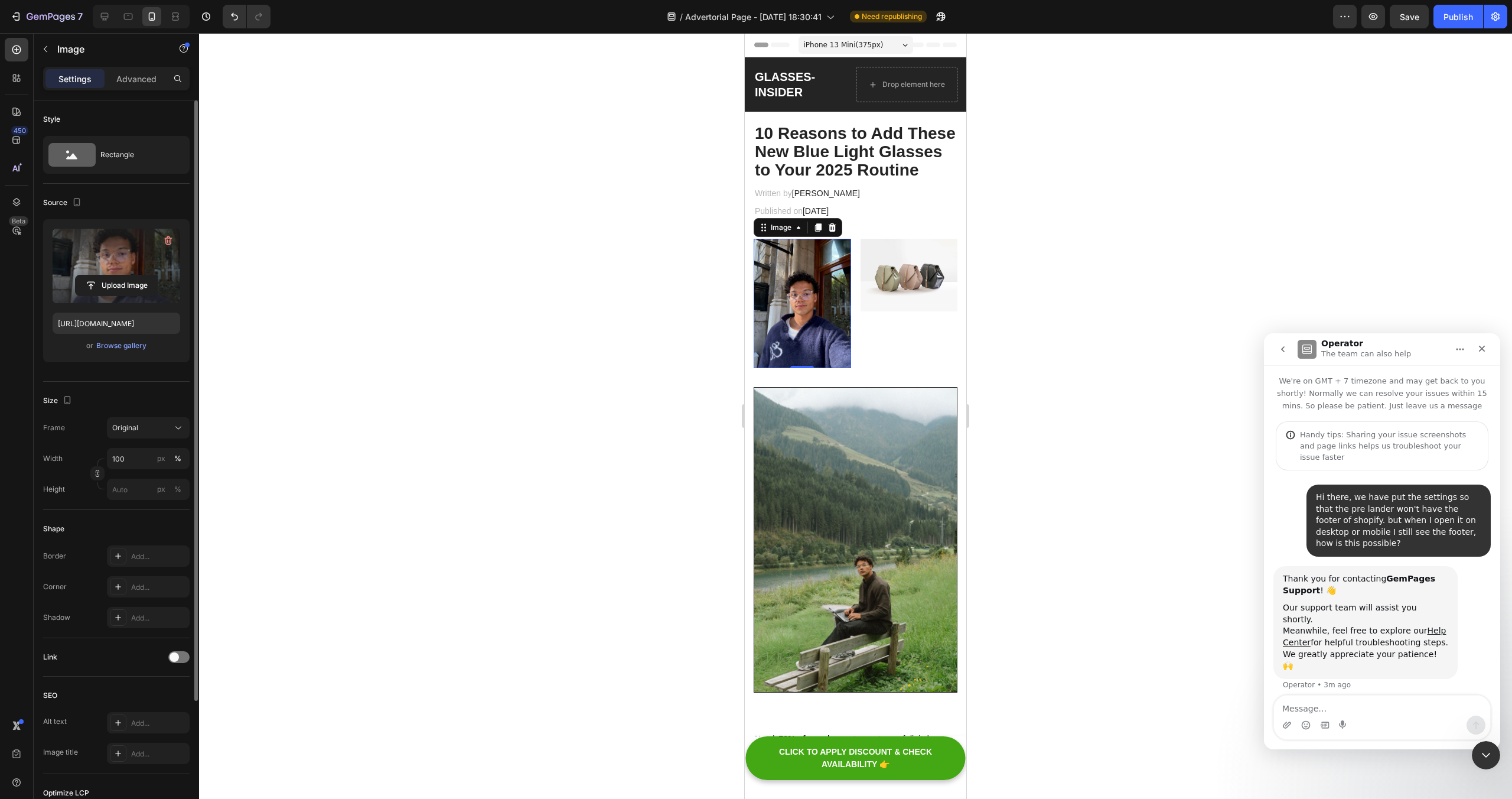
click at [833, 290] on img at bounding box center [802, 303] width 97 height 130
click at [163, 424] on div "Original" at bounding box center [141, 428] width 58 height 11
click at [140, 471] on div "Vertical" at bounding box center [137, 479] width 94 height 23
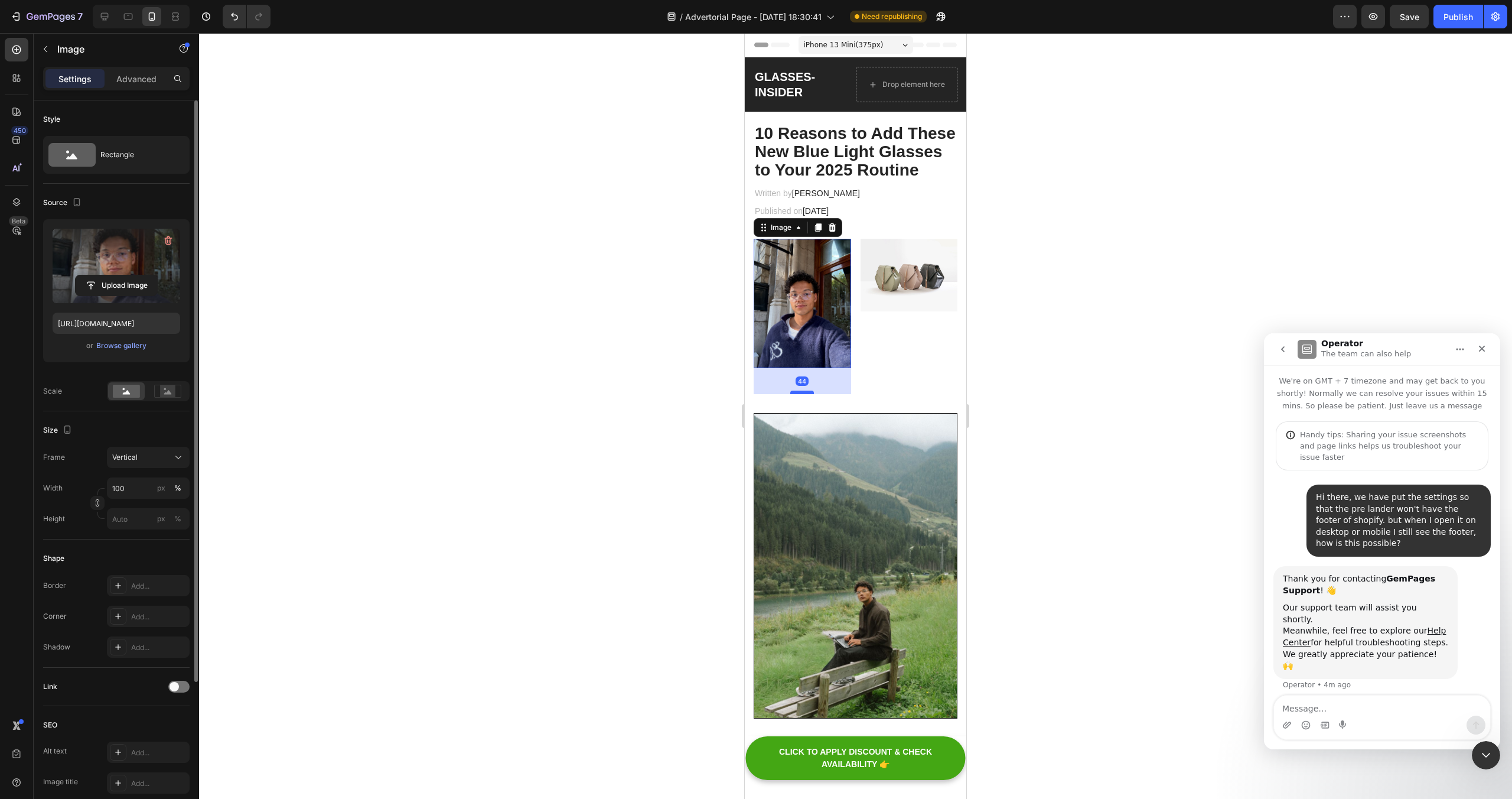
drag, startPoint x: 798, startPoint y: 365, endPoint x: 790, endPoint y: 395, distance: 31.0
click at [790, 394] on div at bounding box center [802, 392] width 23 height 4
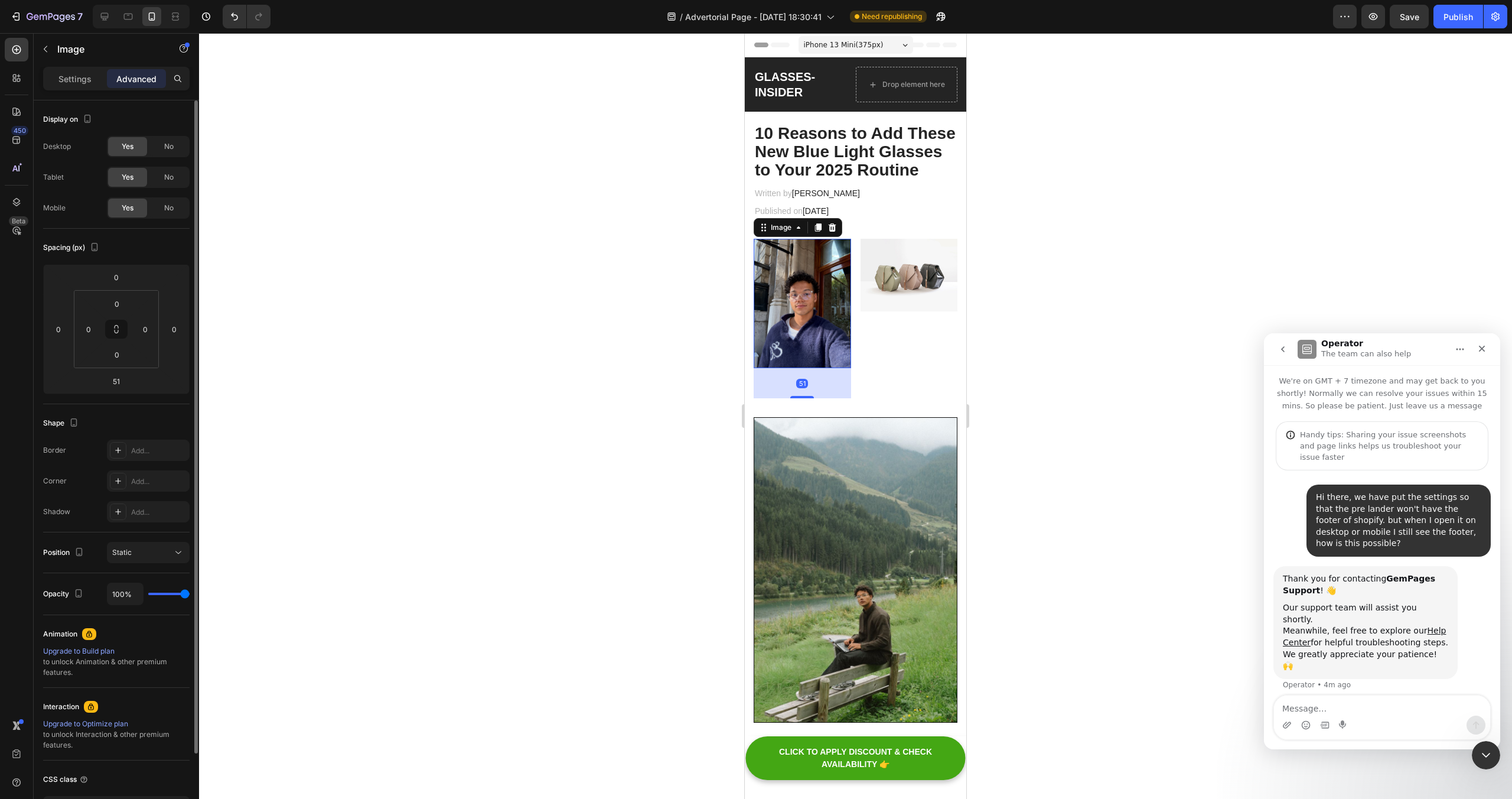
click at [793, 303] on img at bounding box center [802, 303] width 97 height 130
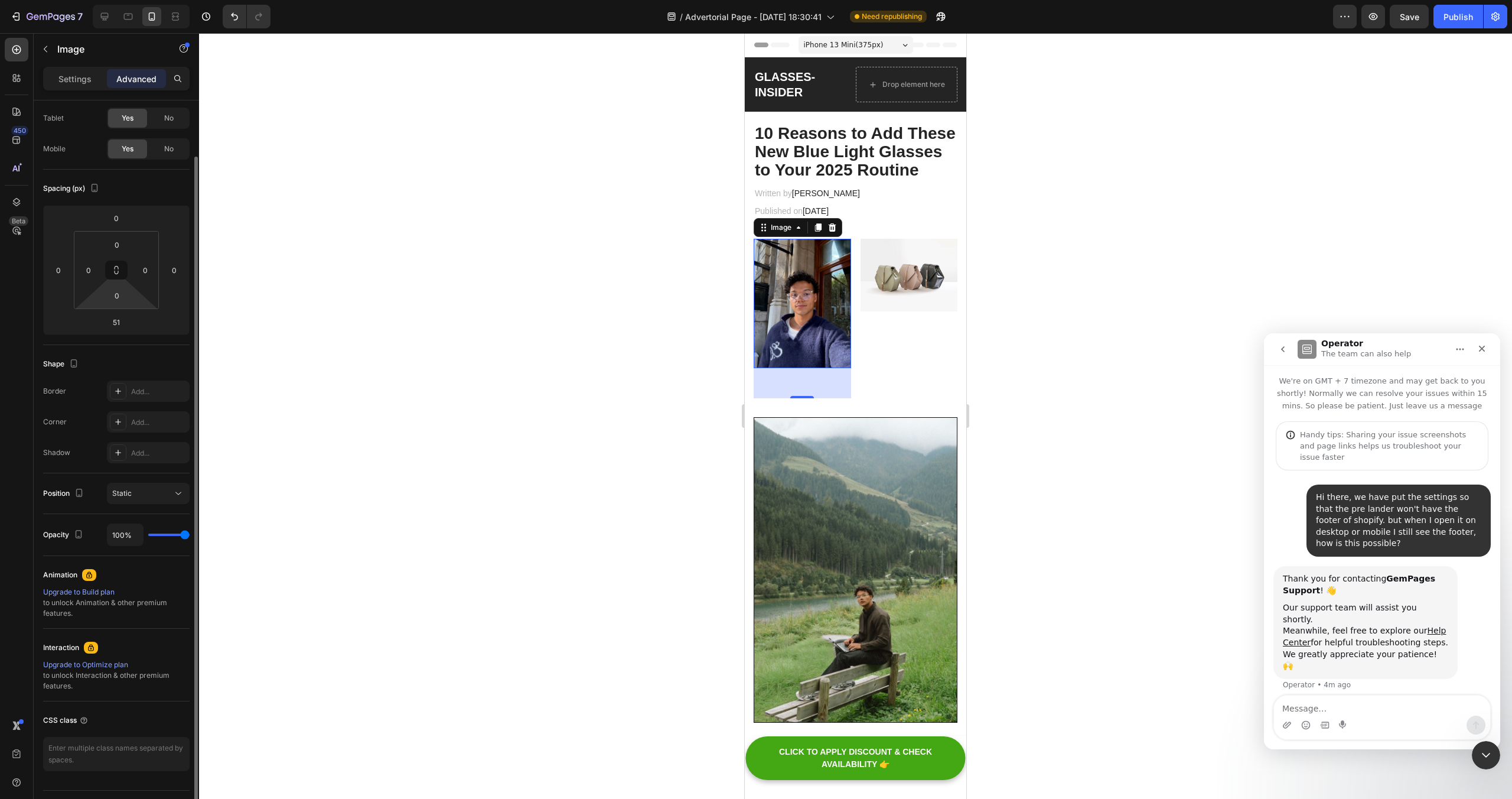
scroll to position [61, 0]
click at [155, 489] on div "Static" at bounding box center [143, 492] width 60 height 11
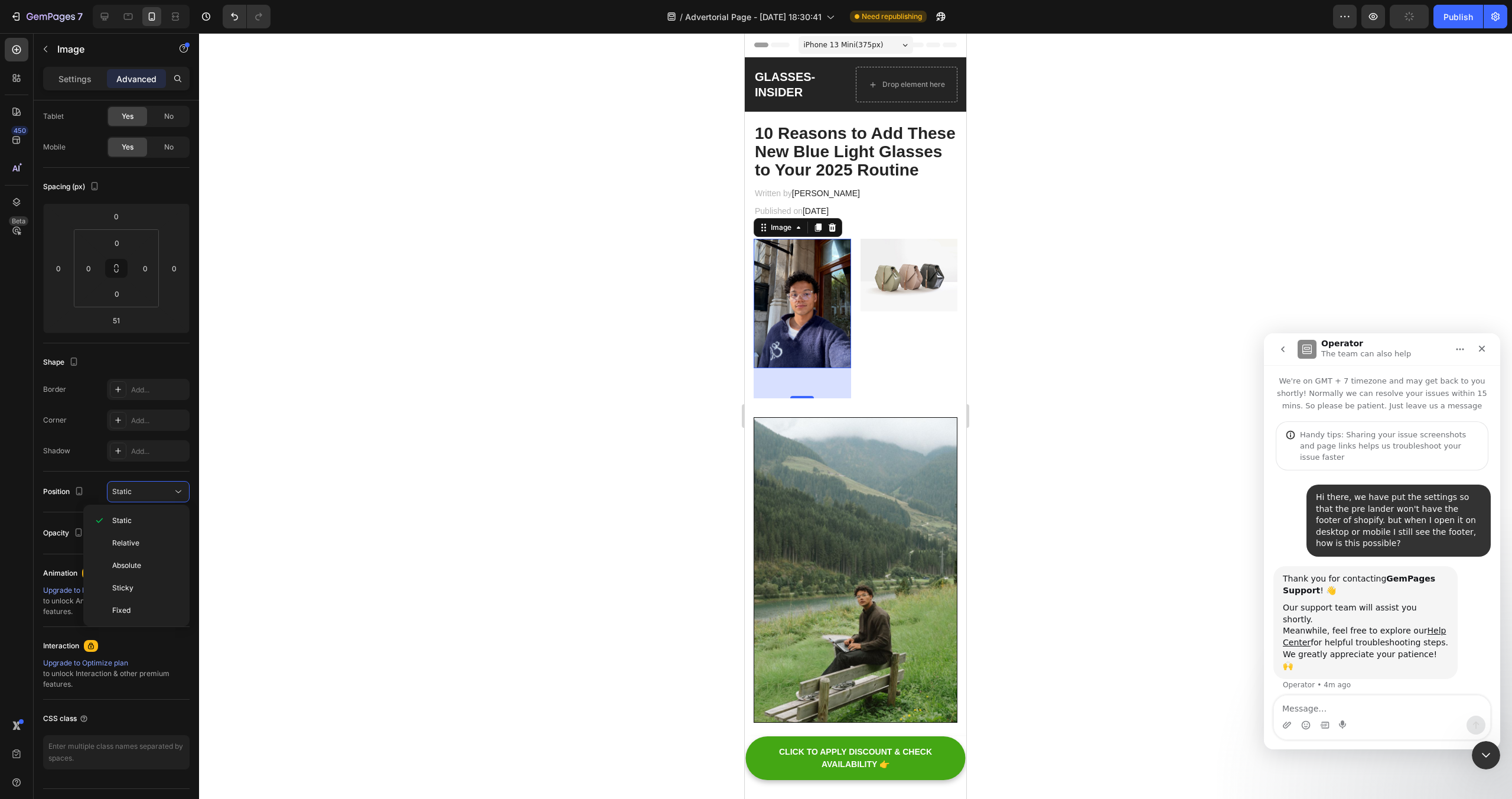
click at [75, 463] on div "Shape Border Add... Corner Add... Shadow Add..." at bounding box center [116, 407] width 146 height 128
click at [64, 75] on p "Settings" at bounding box center [75, 78] width 33 height 12
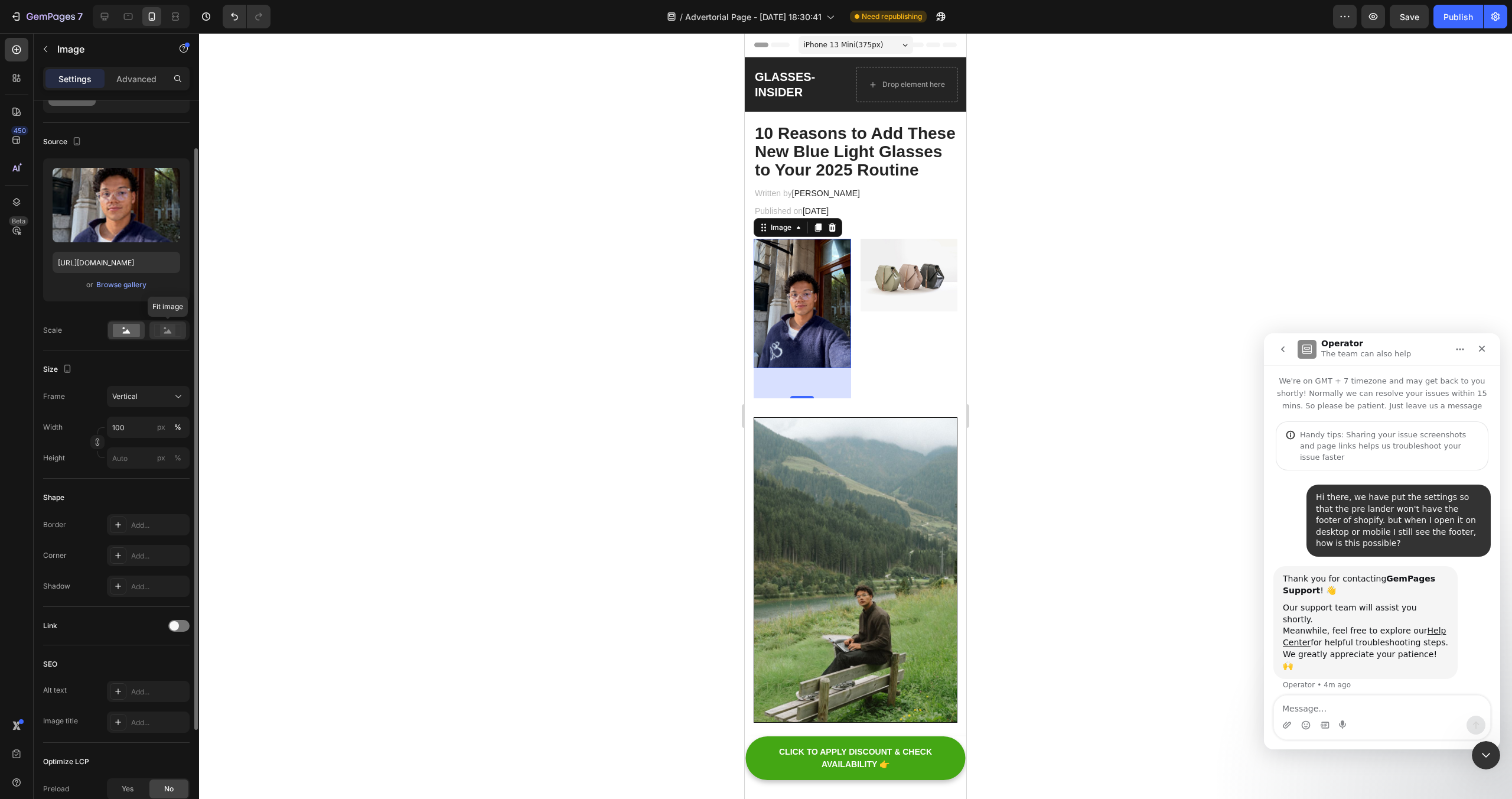
click at [172, 331] on rect at bounding box center [167, 330] width 15 height 12
click at [127, 331] on icon at bounding box center [127, 330] width 8 height 4
click at [120, 464] on input "px %" at bounding box center [149, 458] width 83 height 21
click at [150, 483] on p "Full 100%" at bounding box center [146, 487] width 69 height 11
type input "100"
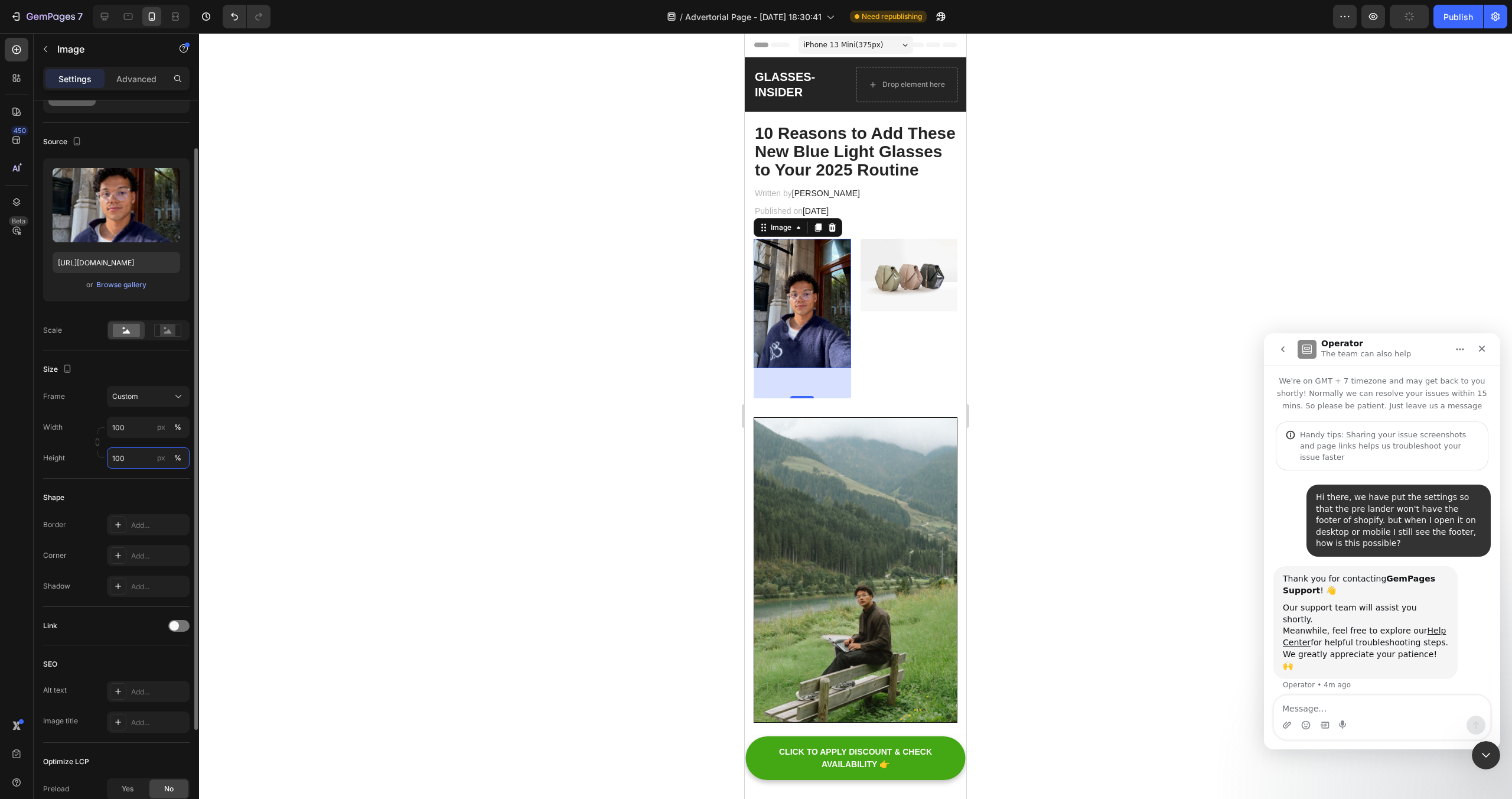
click at [126, 458] on input "100" at bounding box center [149, 458] width 83 height 21
click at [477, 397] on div at bounding box center [855, 416] width 1313 height 766
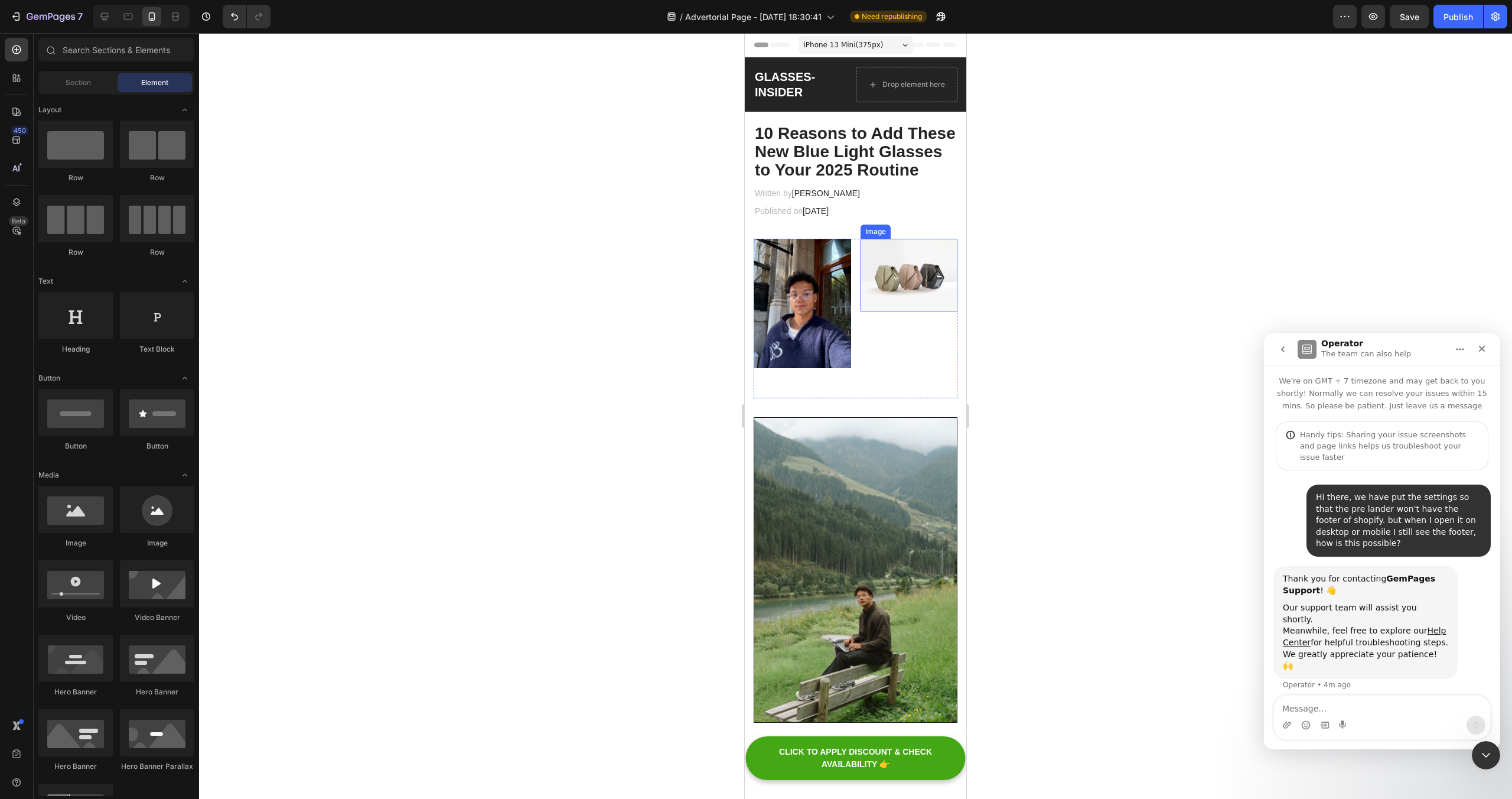
click at [933, 269] on img at bounding box center [909, 275] width 97 height 72
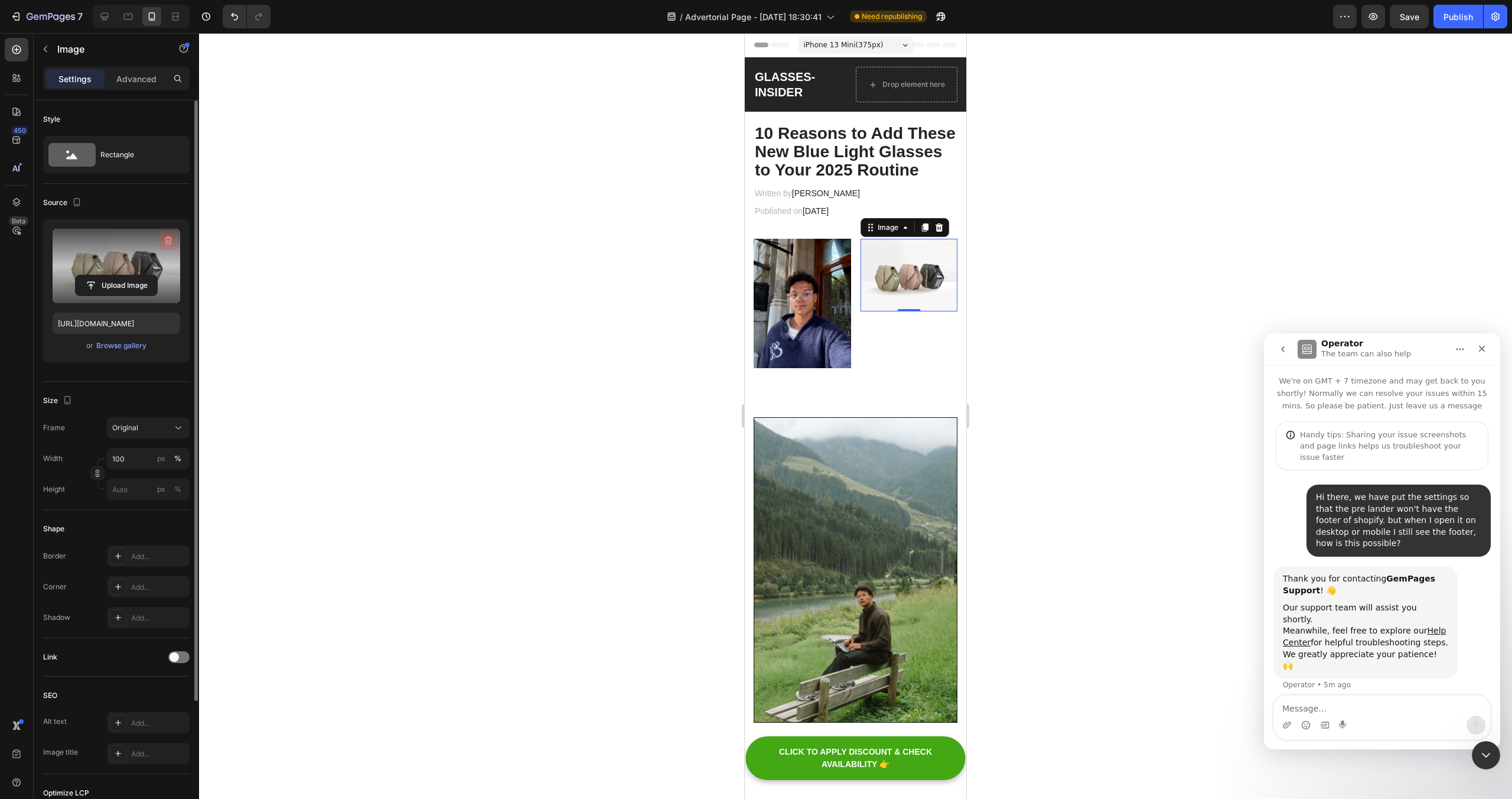
click at [174, 241] on button "button" at bounding box center [168, 240] width 19 height 19
type input "C:\fakepath\IMG_9497.HEIC"
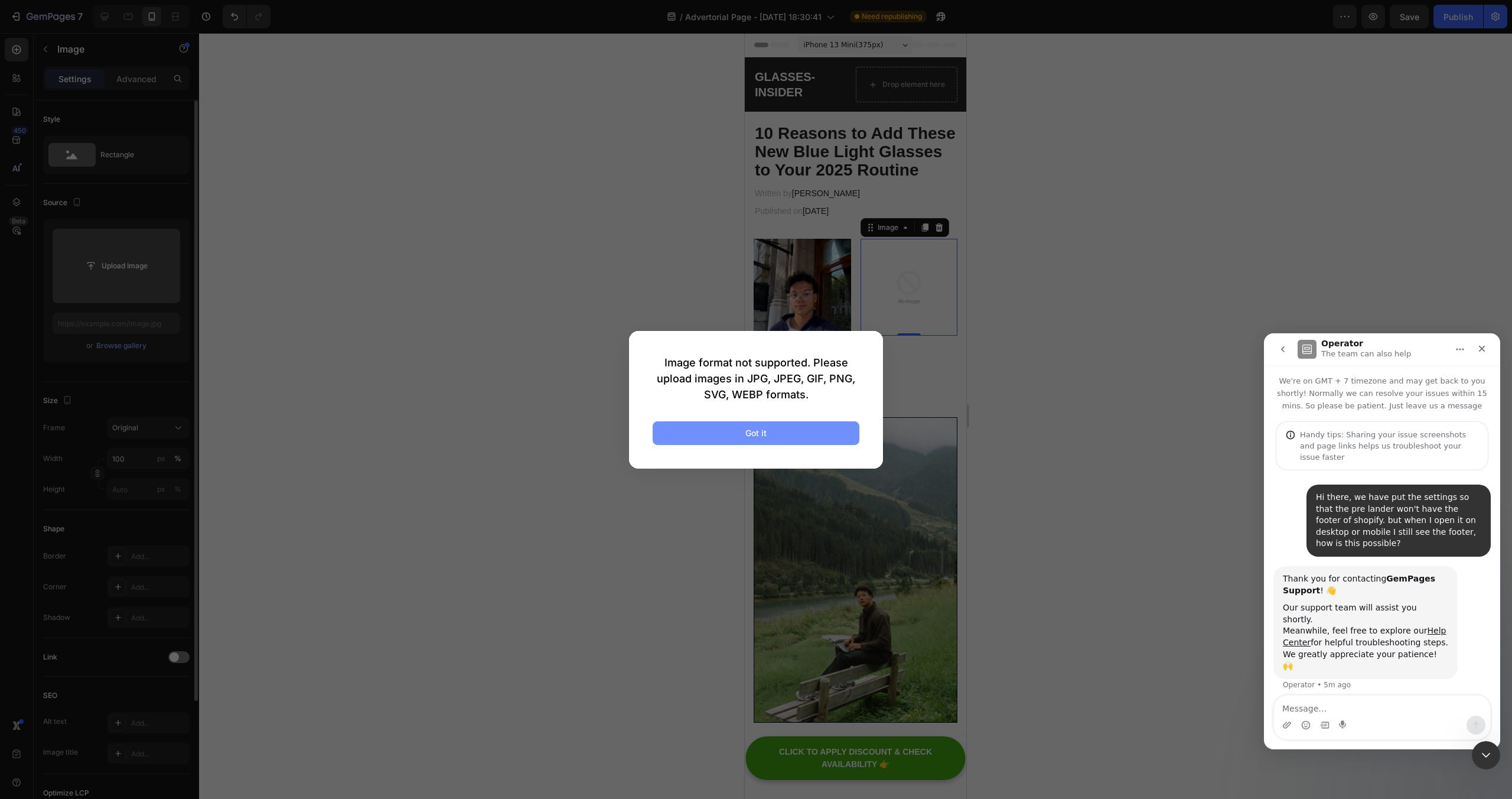
click at [781, 436] on button "Got it" at bounding box center [756, 432] width 207 height 23
